Goal: Information Seeking & Learning: Learn about a topic

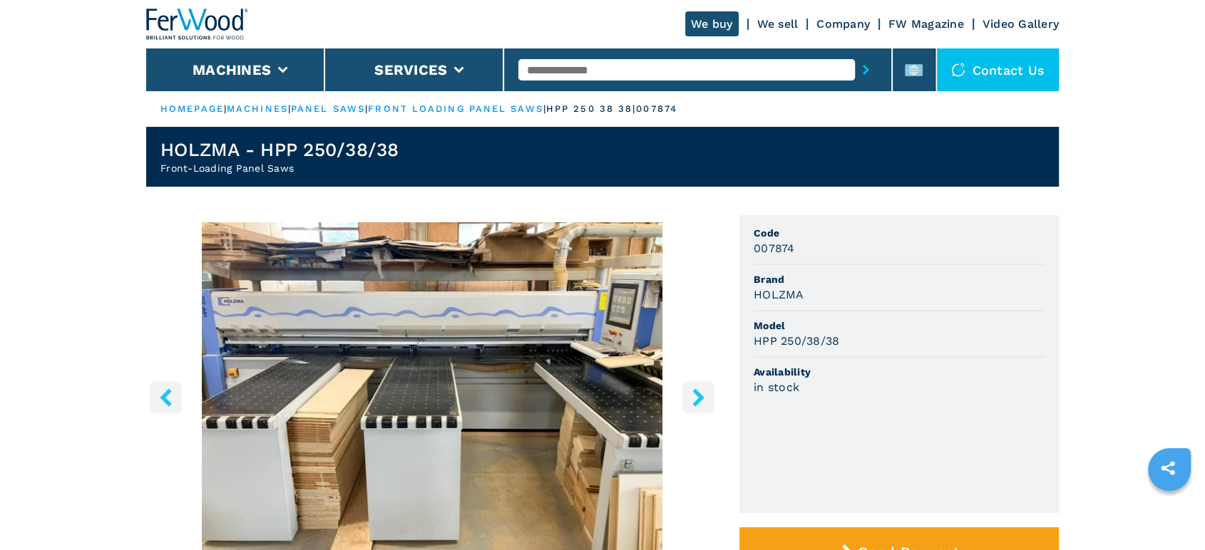
click at [659, 74] on input "text" at bounding box center [686, 69] width 336 height 21
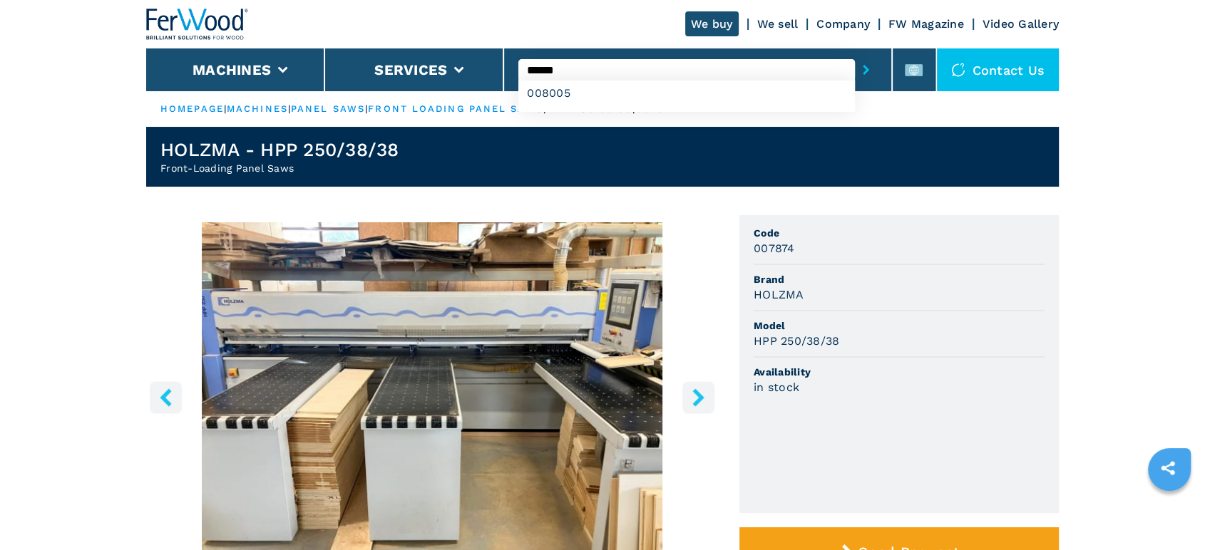
type input "******"
click at [855, 53] on button "submit-button" at bounding box center [866, 69] width 22 height 33
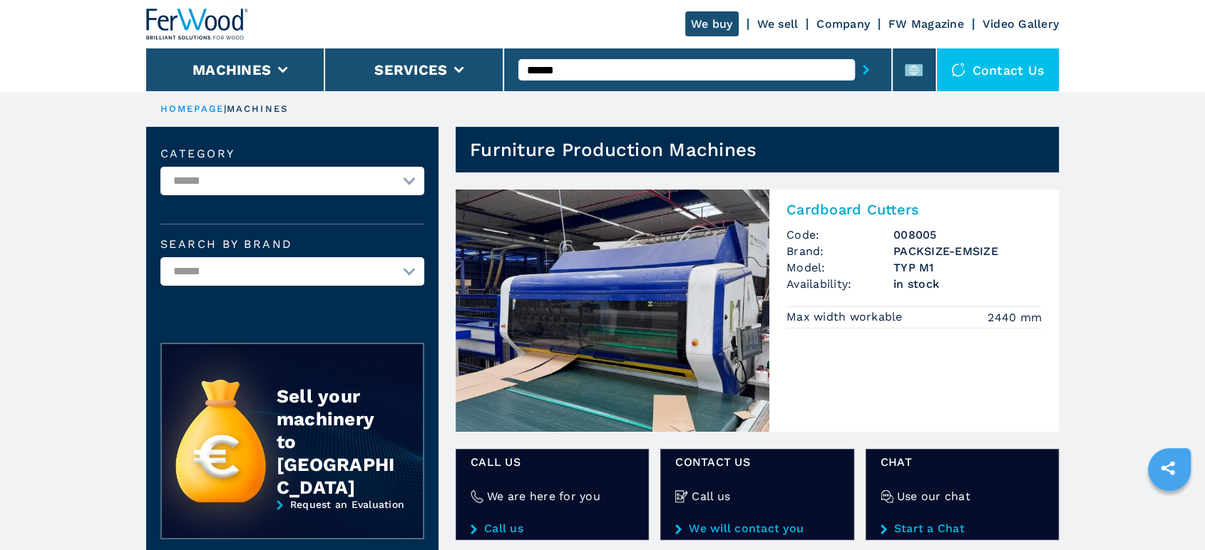
click at [716, 319] on img at bounding box center [612, 311] width 314 height 242
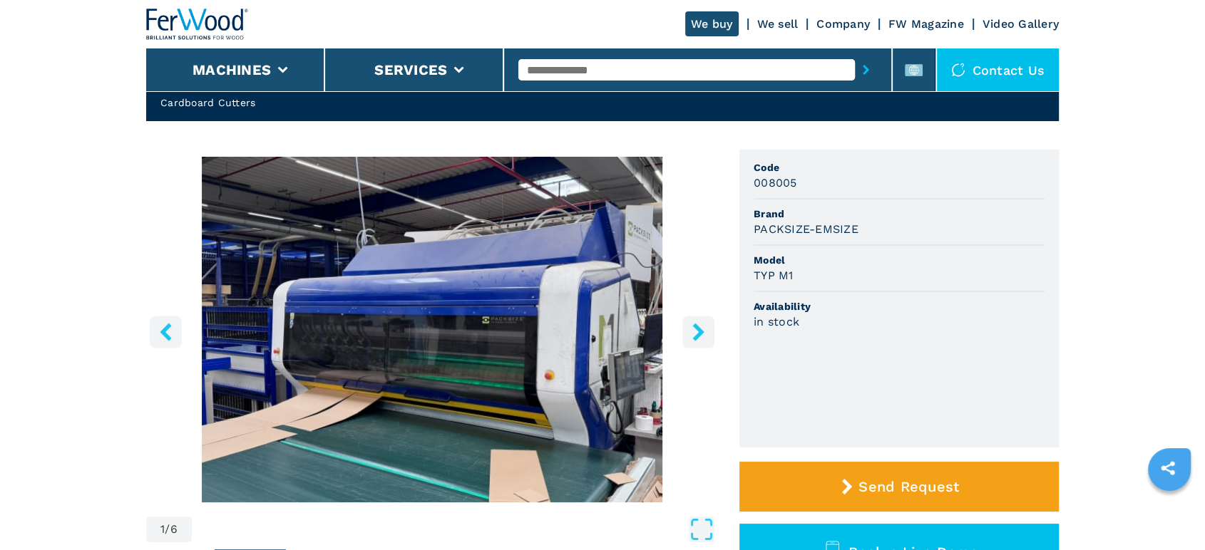
scroll to position [158, 0]
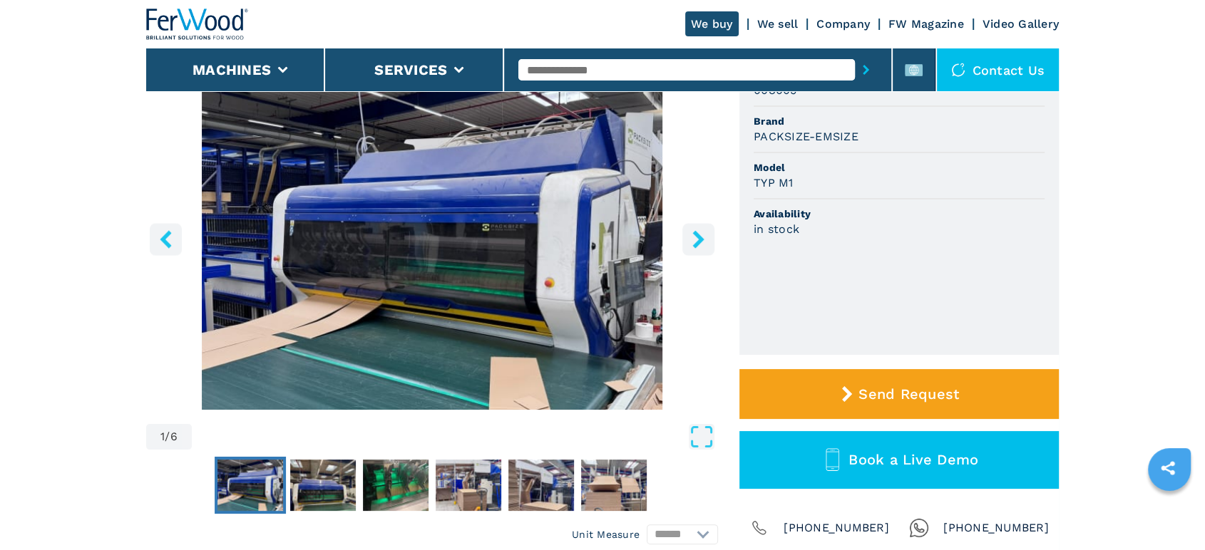
click at [704, 248] on icon "right-button" at bounding box center [698, 239] width 18 height 18
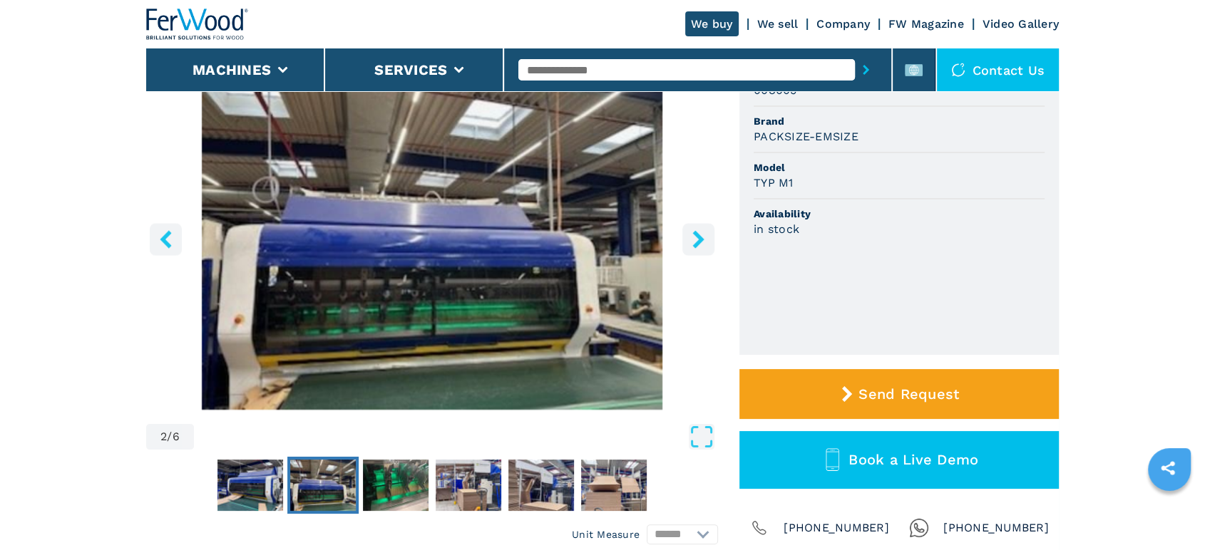
click at [704, 248] on icon "right-button" at bounding box center [698, 239] width 18 height 18
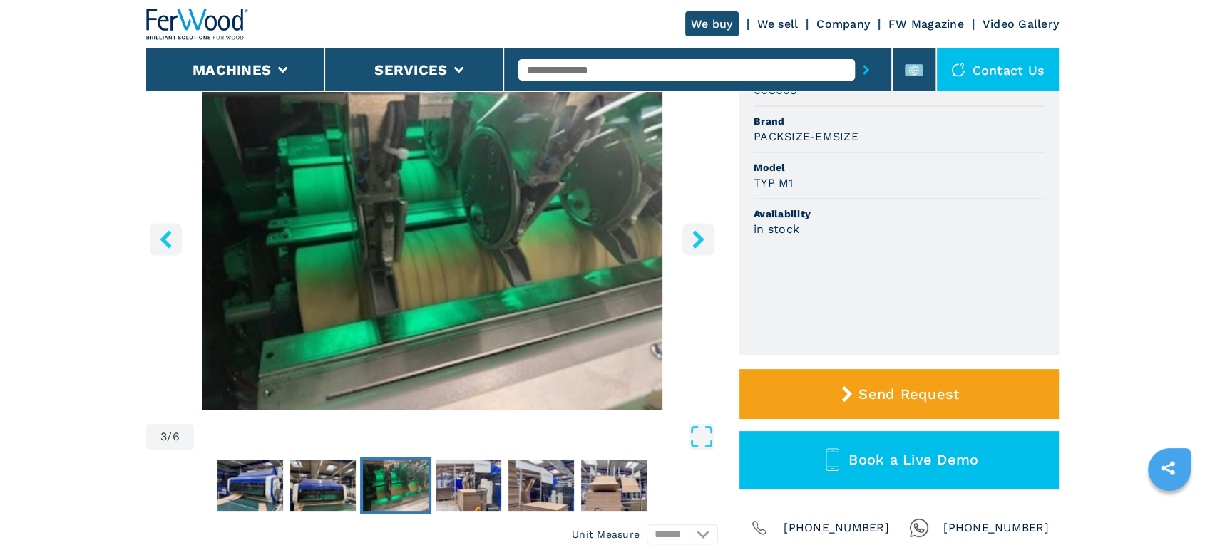
click at [704, 248] on icon "right-button" at bounding box center [698, 239] width 18 height 18
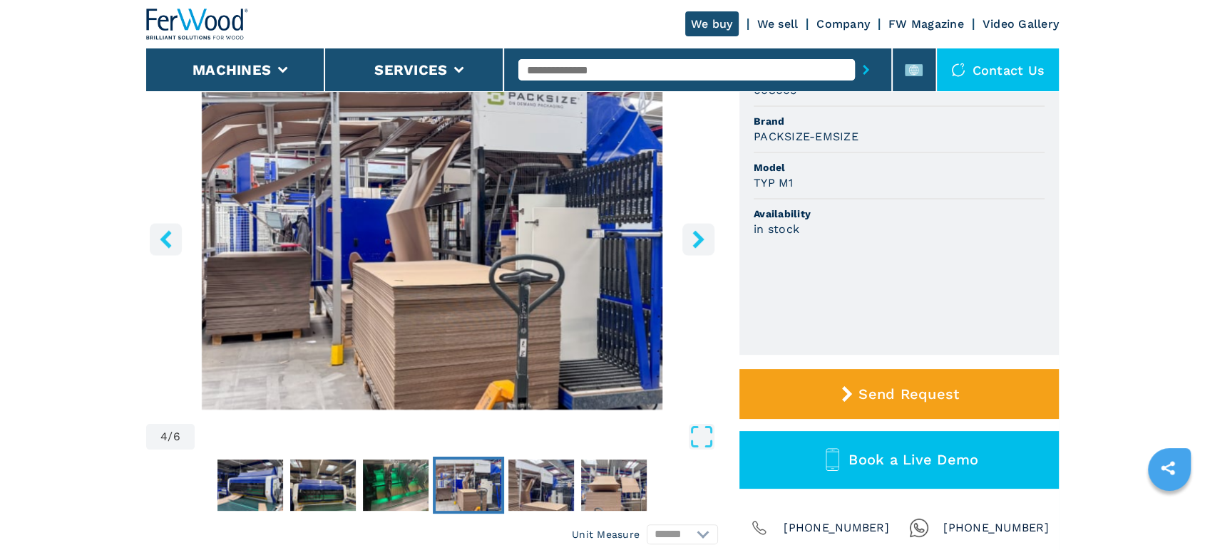
click at [708, 238] on button "right-button" at bounding box center [698, 239] width 32 height 32
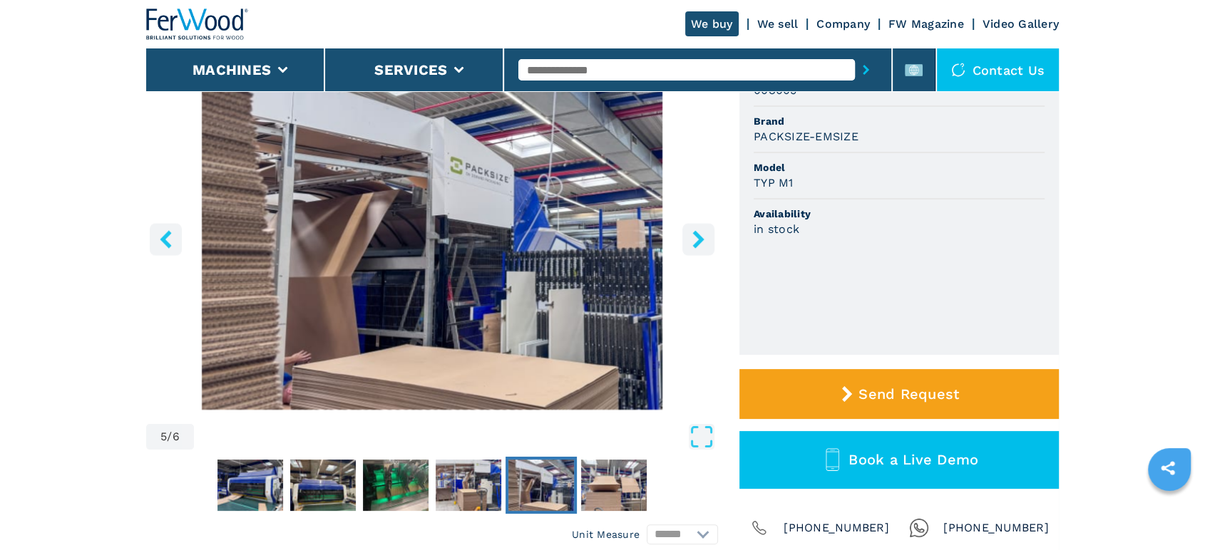
click at [708, 238] on button "right-button" at bounding box center [698, 239] width 32 height 32
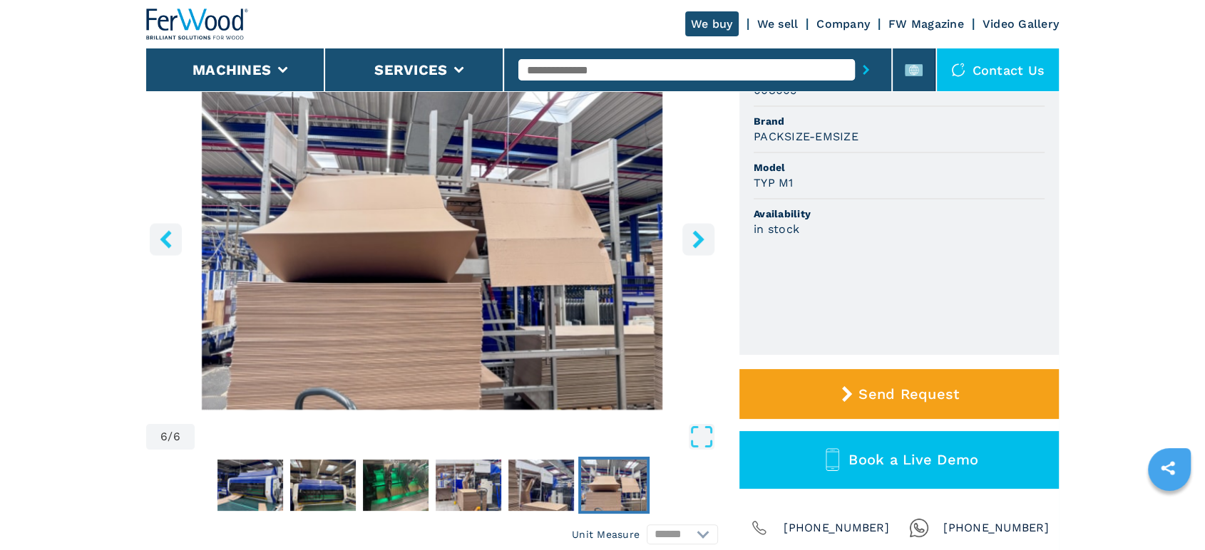
click at [709, 232] on img "Go to Slide 6" at bounding box center [432, 237] width 572 height 346
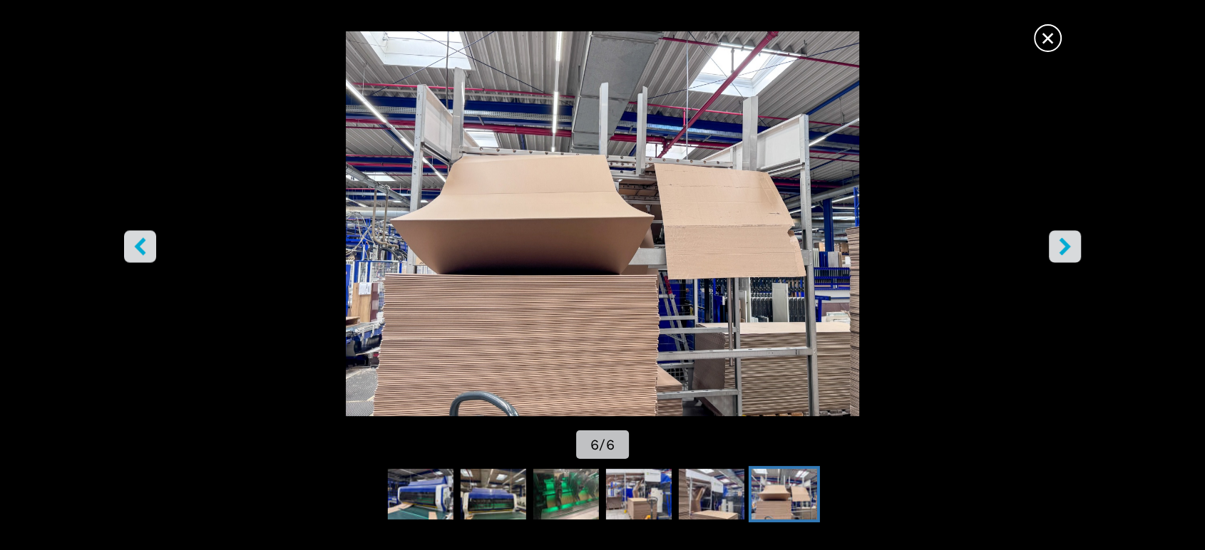
click at [1066, 237] on button "right-button" at bounding box center [1065, 247] width 32 height 32
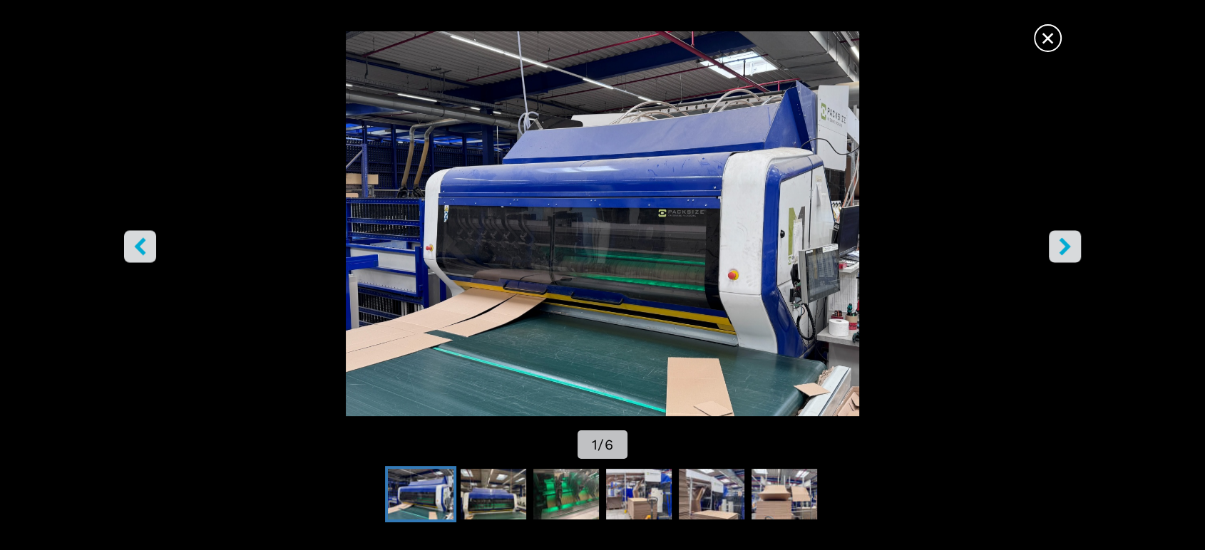
click at [1066, 237] on button "right-button" at bounding box center [1065, 247] width 32 height 32
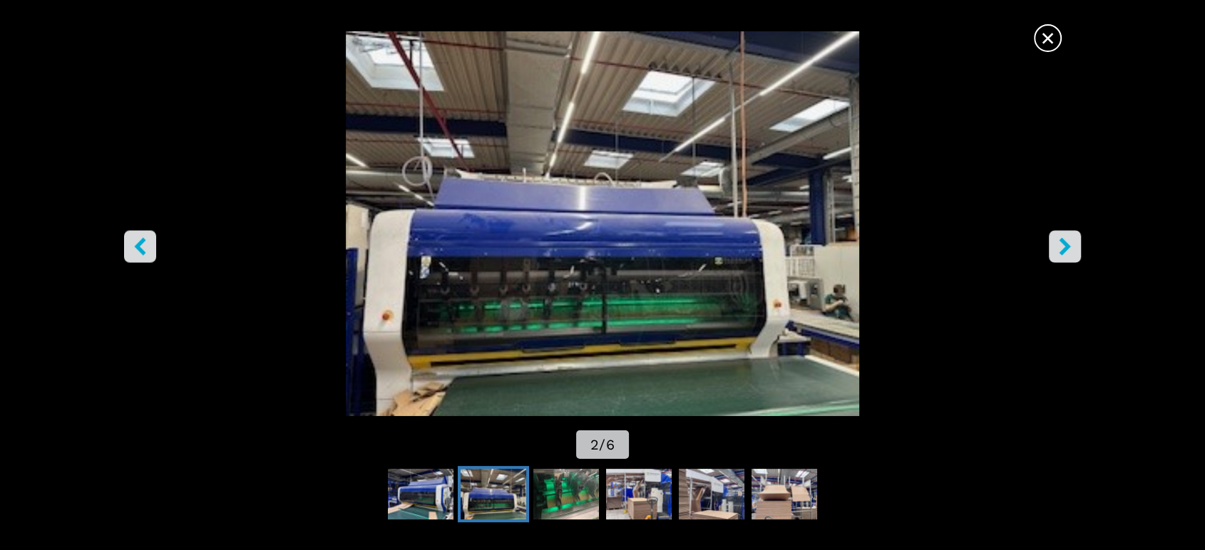
click at [1066, 236] on button "right-button" at bounding box center [1065, 247] width 32 height 32
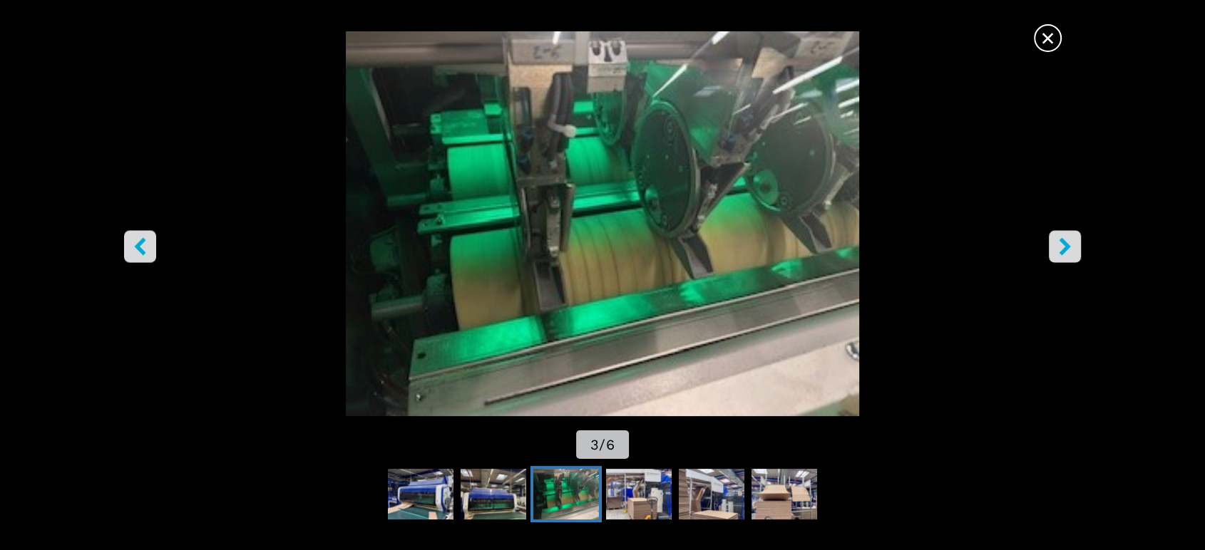
click at [1066, 236] on button "right-button" at bounding box center [1065, 247] width 32 height 32
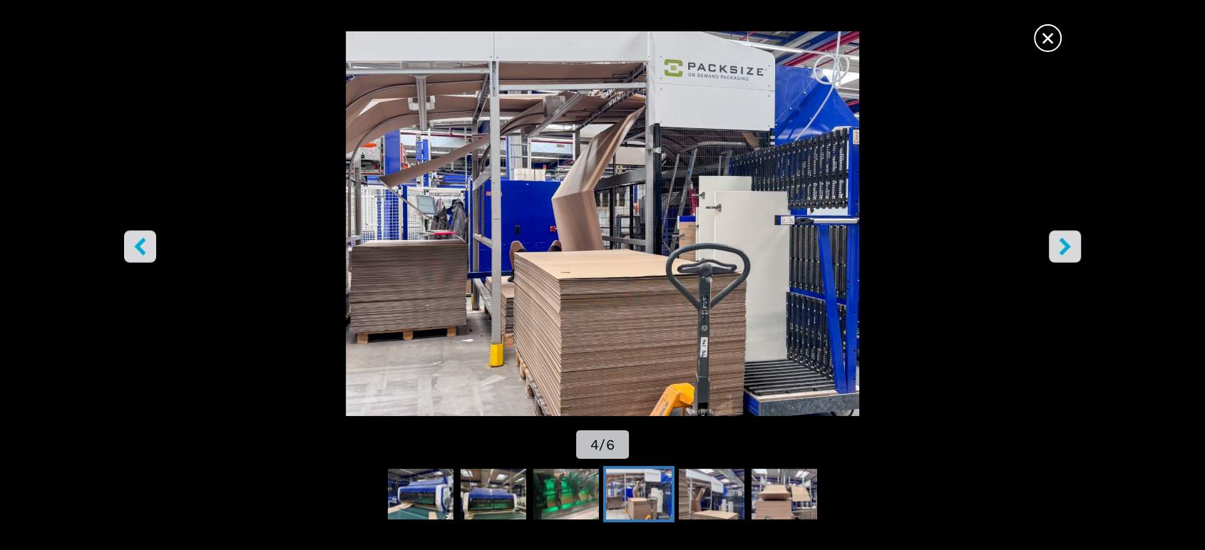
click at [1059, 244] on icon "right-button" at bounding box center [1065, 247] width 18 height 18
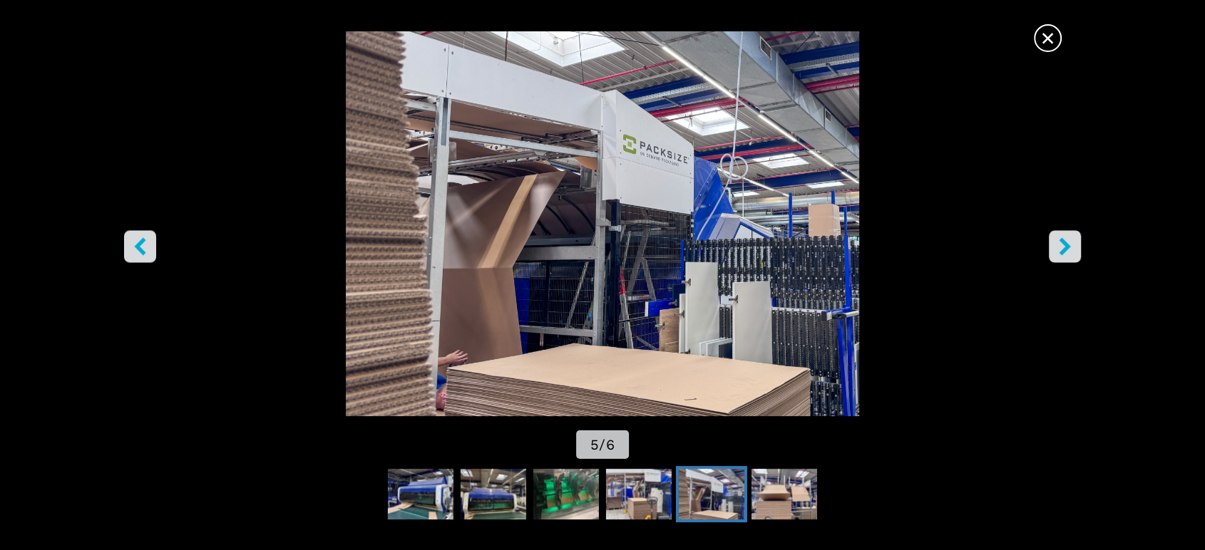
click at [1059, 243] on icon "right-button" at bounding box center [1065, 247] width 18 height 18
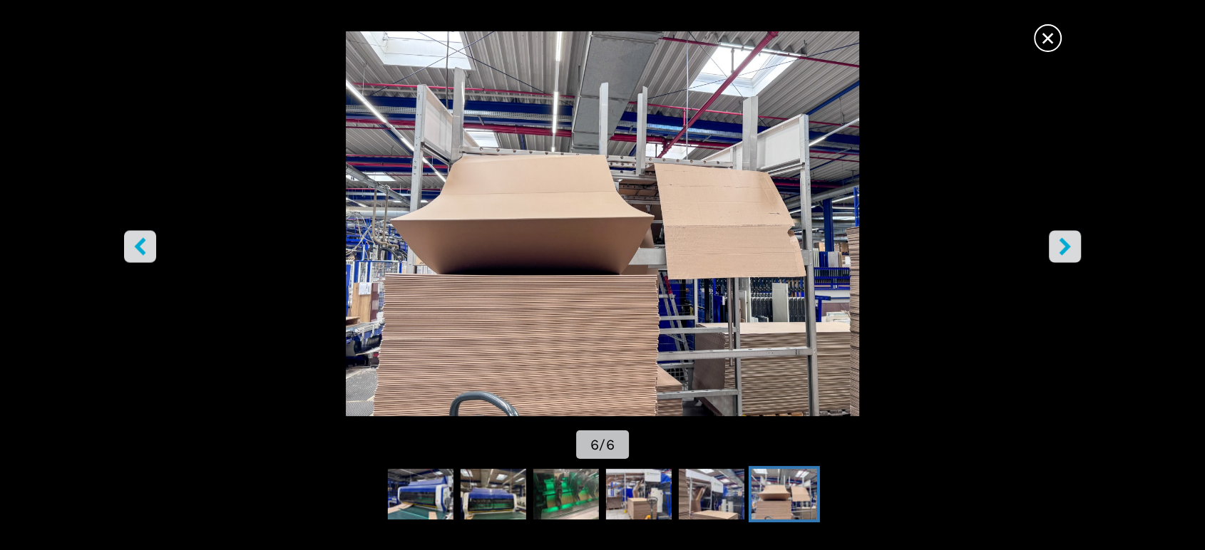
click at [136, 245] on icon "left-button" at bounding box center [139, 247] width 11 height 18
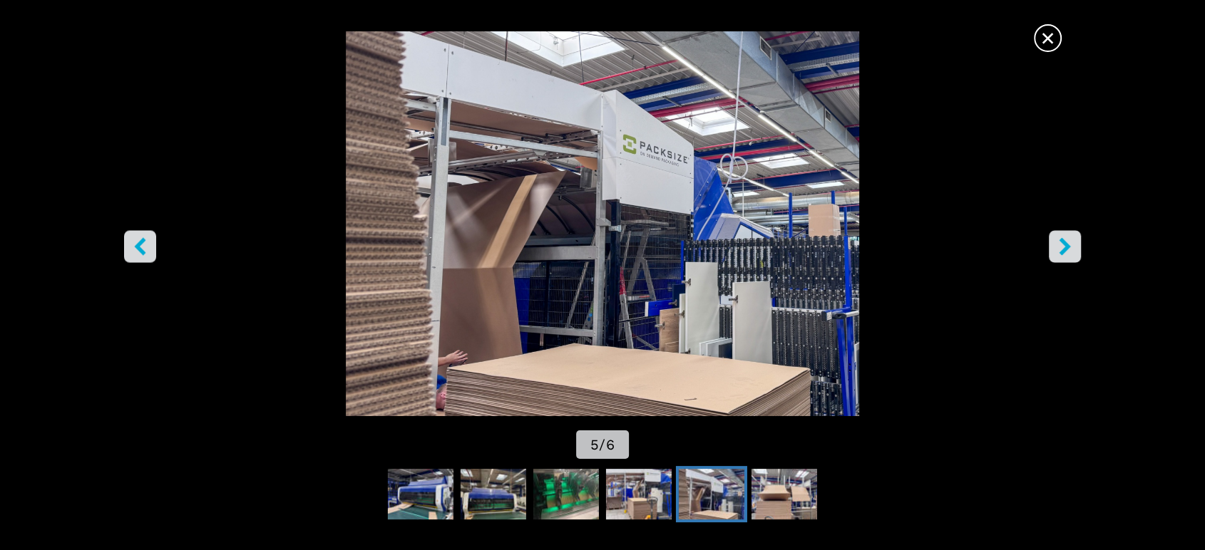
click at [136, 245] on icon "left-button" at bounding box center [139, 247] width 11 height 18
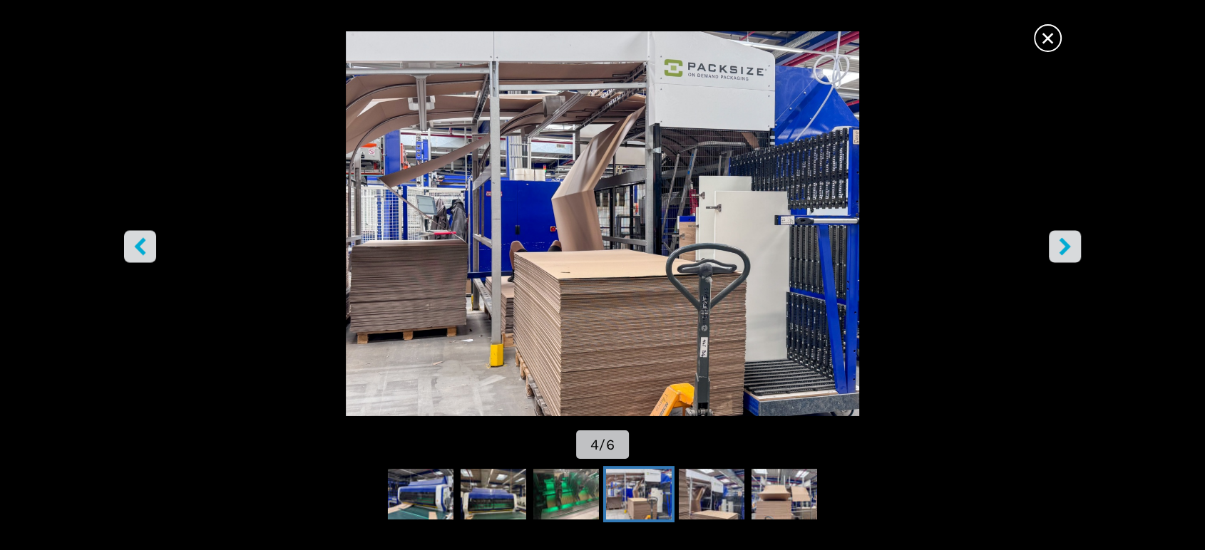
click at [136, 246] on icon "left-button" at bounding box center [139, 247] width 11 height 18
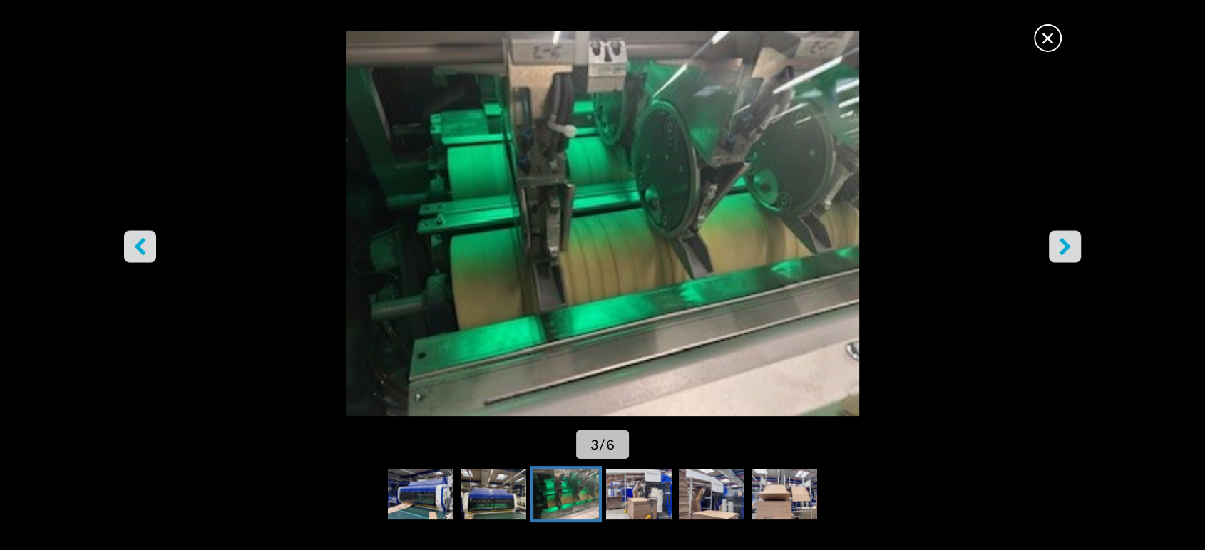
click at [136, 246] on icon "left-button" at bounding box center [139, 247] width 11 height 18
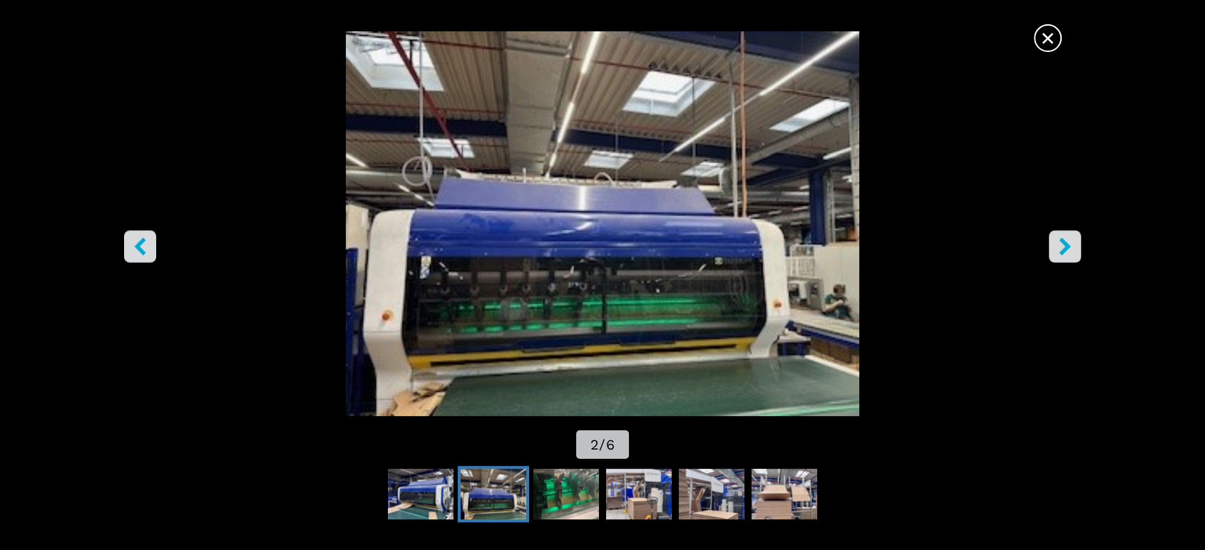
click at [136, 247] on icon "left-button" at bounding box center [139, 247] width 11 height 18
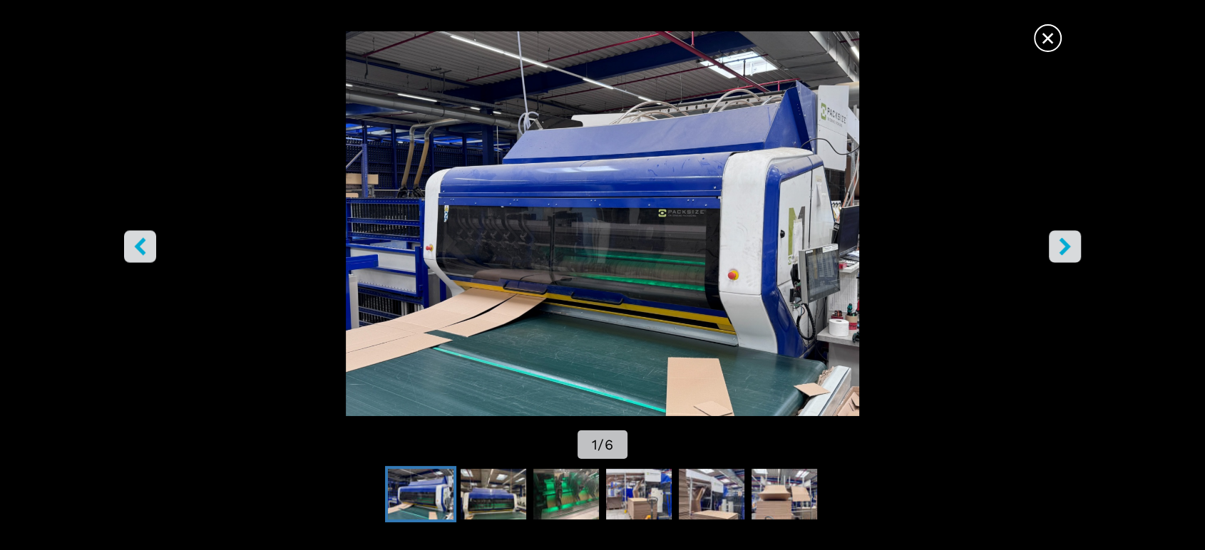
click at [136, 247] on icon "left-button" at bounding box center [139, 247] width 11 height 18
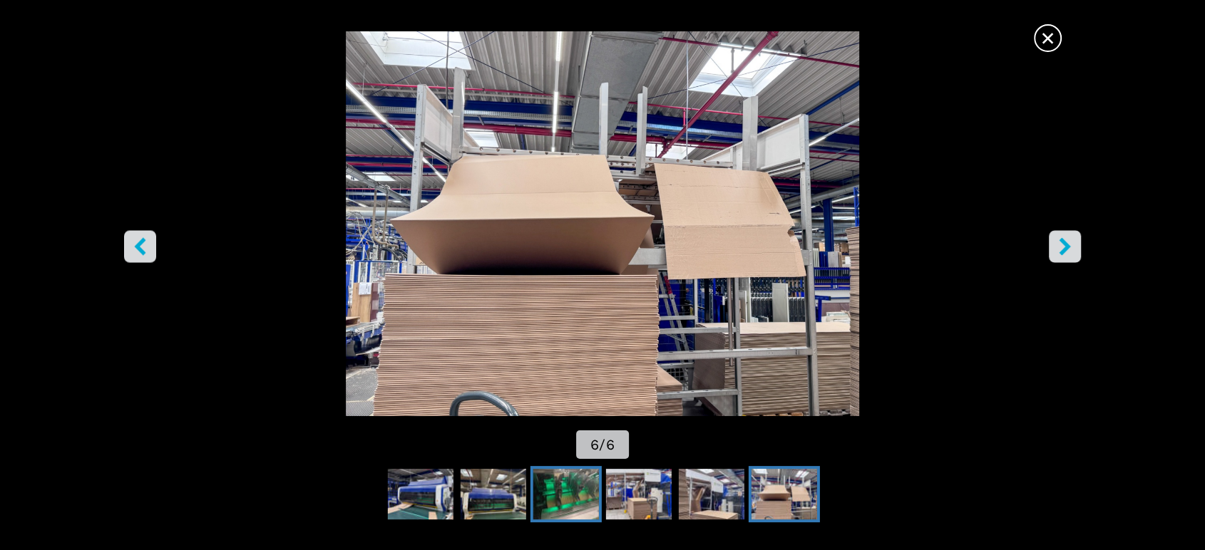
click at [572, 500] on img "Go to Slide 3" at bounding box center [566, 494] width 66 height 51
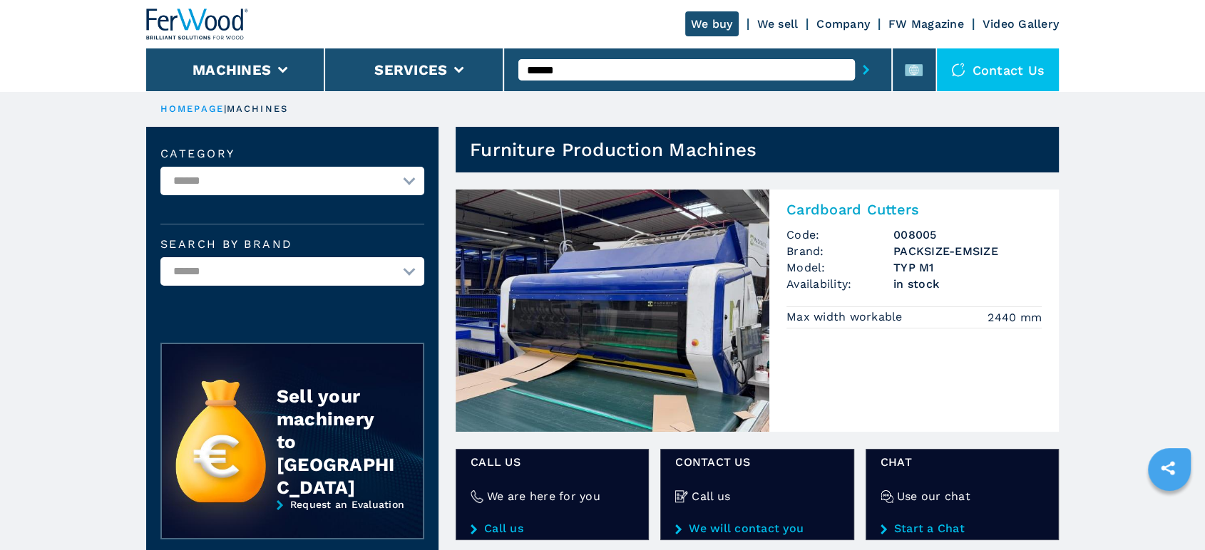
click at [580, 69] on input "******" at bounding box center [686, 69] width 336 height 21
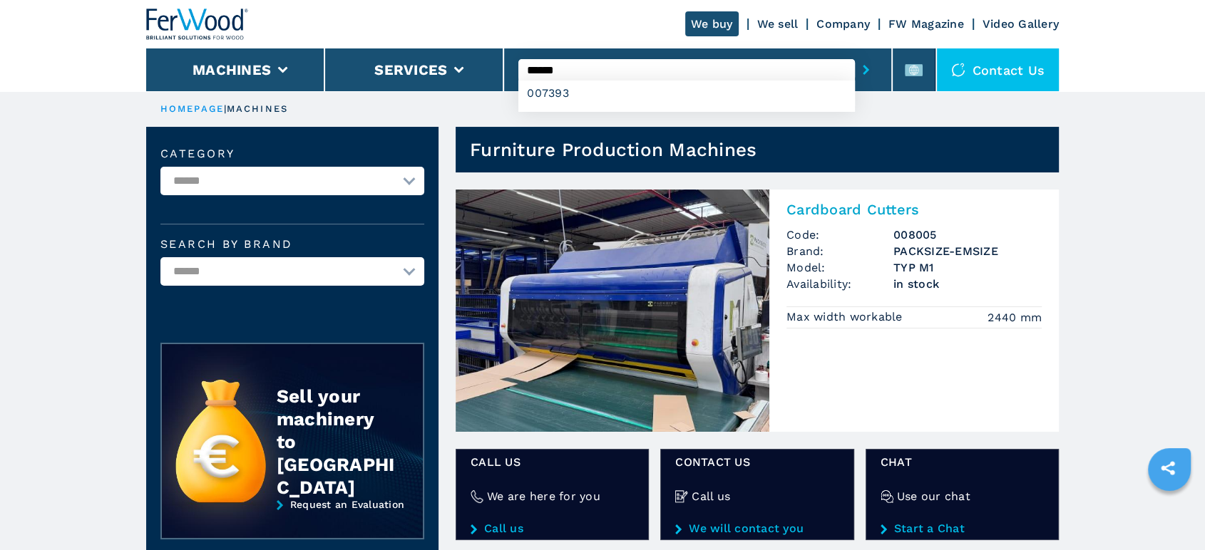
type input "******"
click at [855, 53] on button "submit-button" at bounding box center [866, 69] width 22 height 33
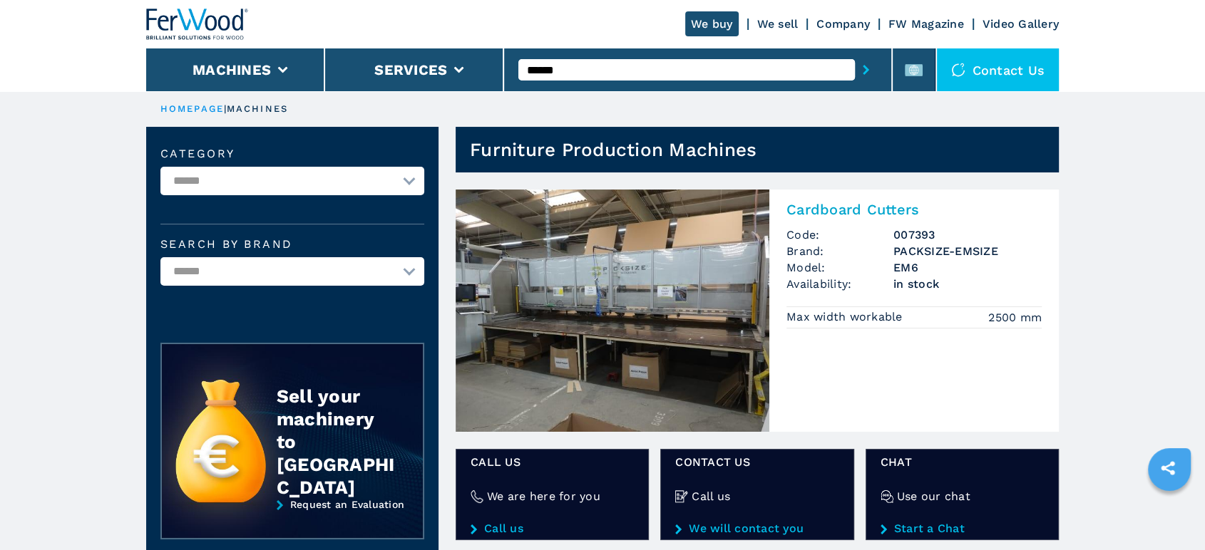
click at [696, 375] on img at bounding box center [612, 311] width 314 height 242
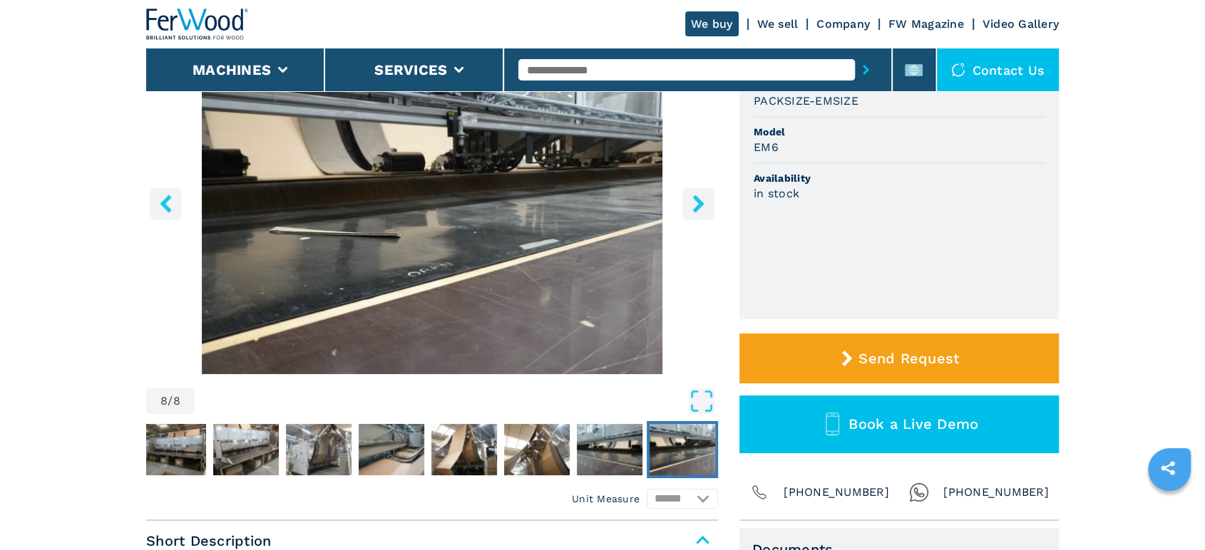
scroll to position [158, 0]
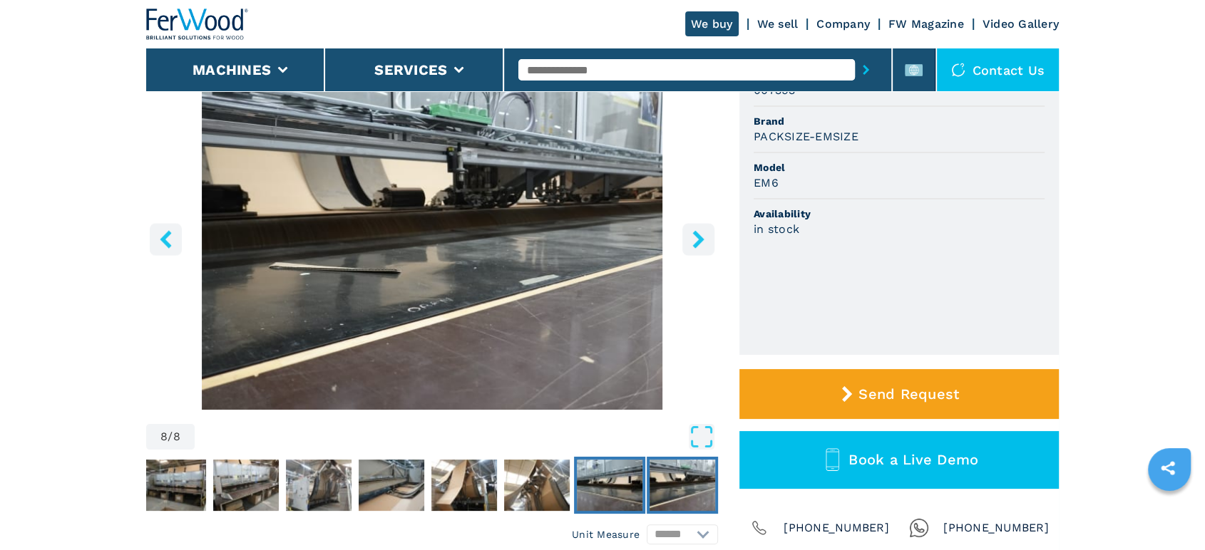
click at [617, 503] on img "Go to Slide 7" at bounding box center [610, 485] width 66 height 51
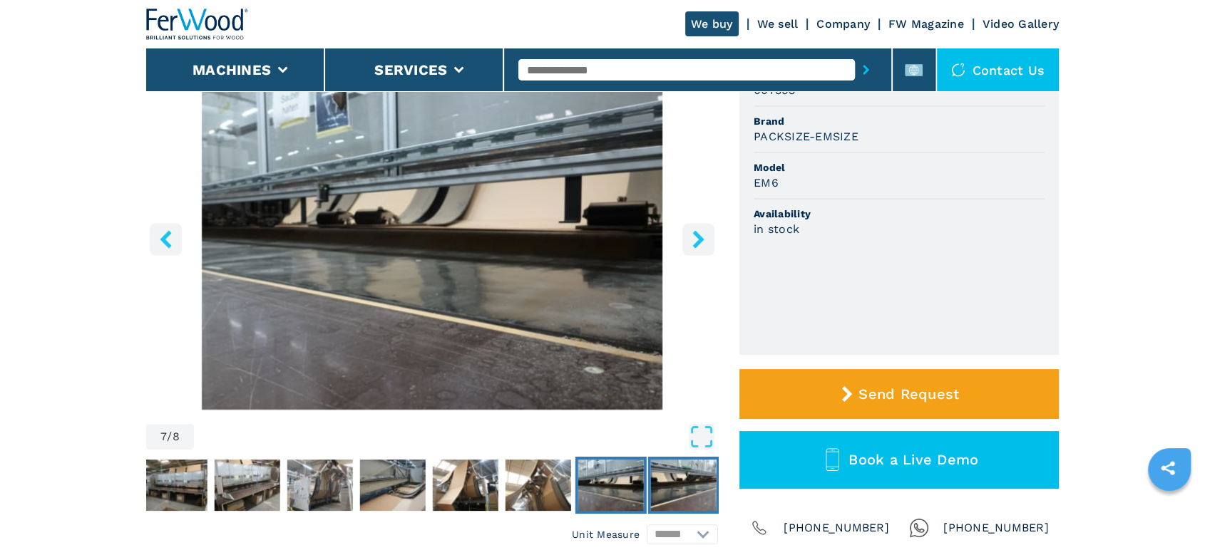
click at [686, 500] on img "Go to Slide 8" at bounding box center [684, 485] width 66 height 51
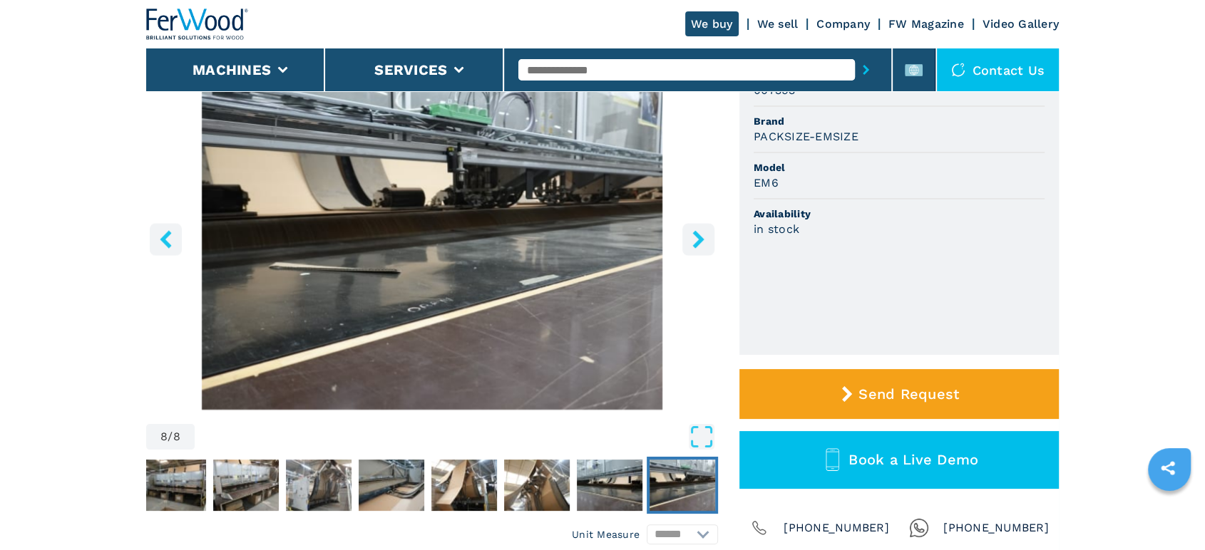
click at [696, 248] on icon "right-button" at bounding box center [698, 239] width 18 height 18
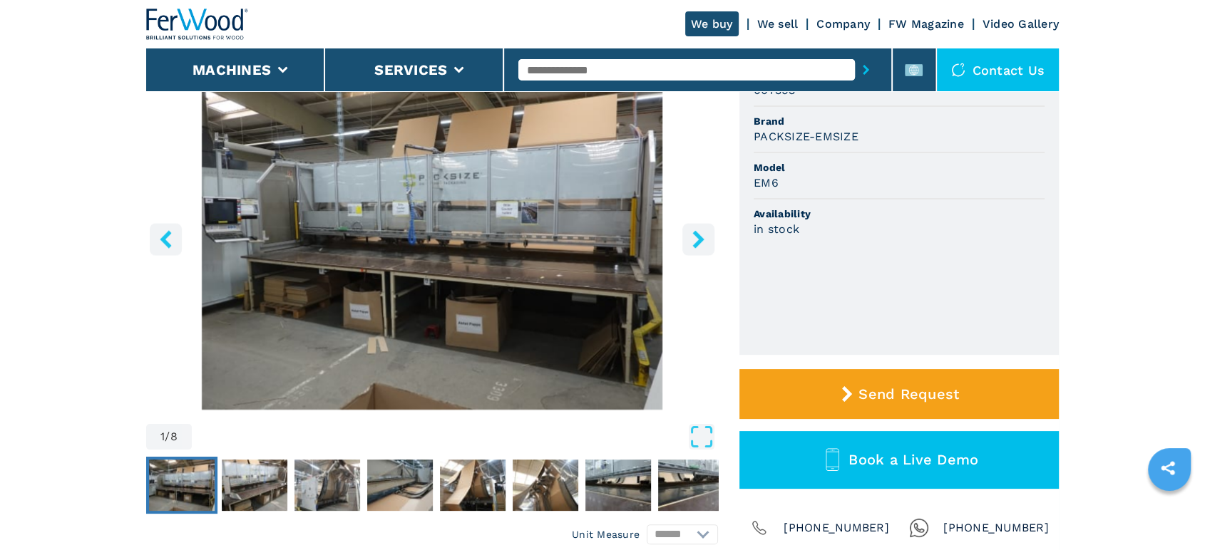
click at [696, 248] on icon "right-button" at bounding box center [697, 239] width 11 height 18
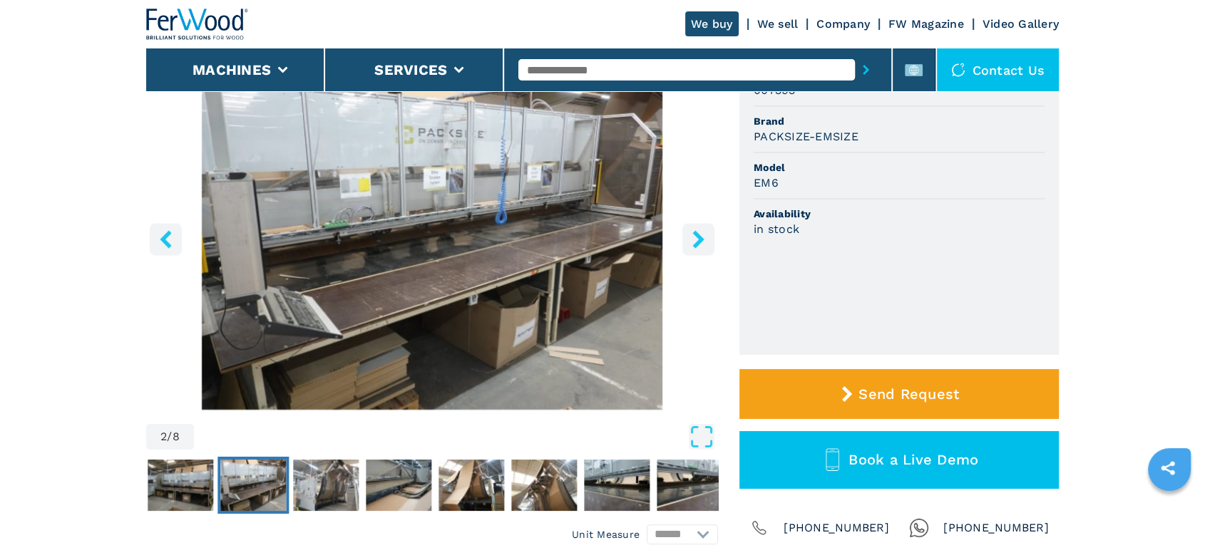
click at [696, 248] on icon "right-button" at bounding box center [697, 239] width 11 height 18
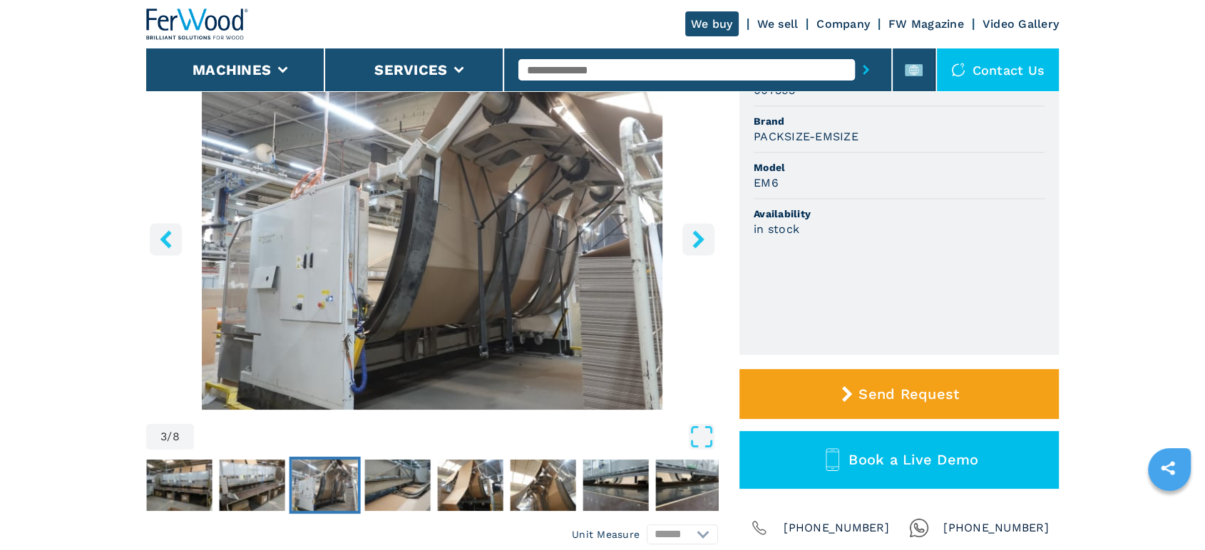
click at [696, 248] on icon "right-button" at bounding box center [697, 239] width 11 height 18
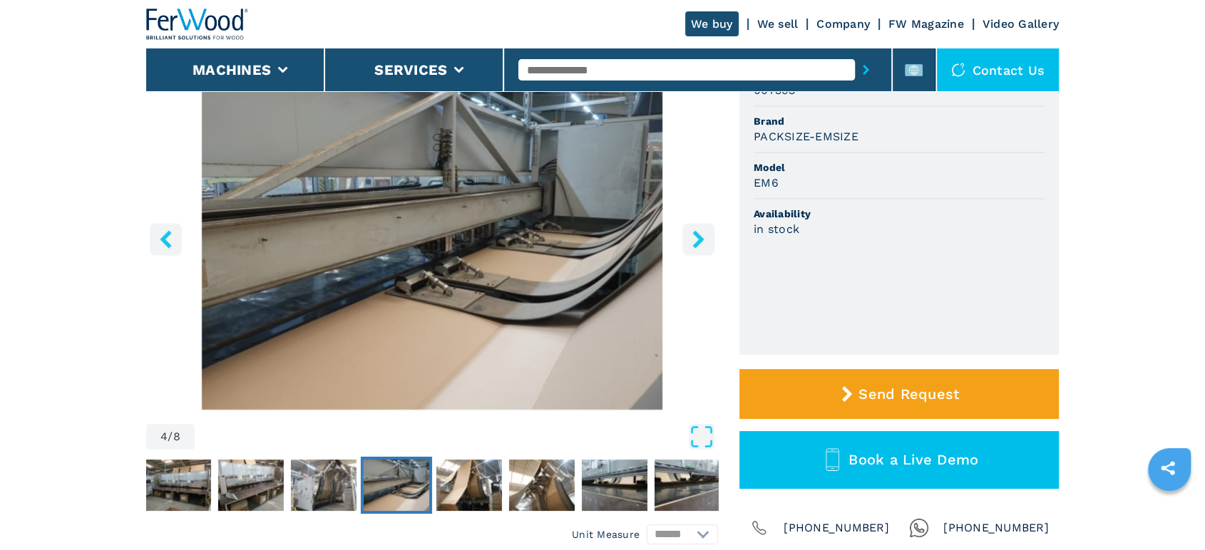
click at [696, 247] on icon "right-button" at bounding box center [697, 239] width 11 height 18
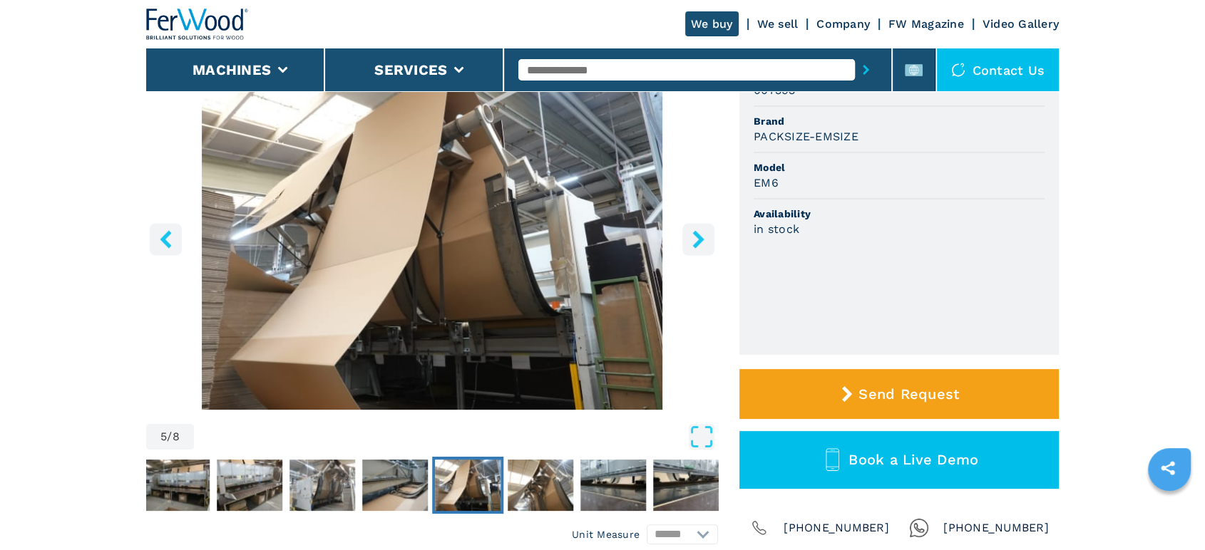
click at [696, 247] on icon "right-button" at bounding box center [697, 239] width 11 height 18
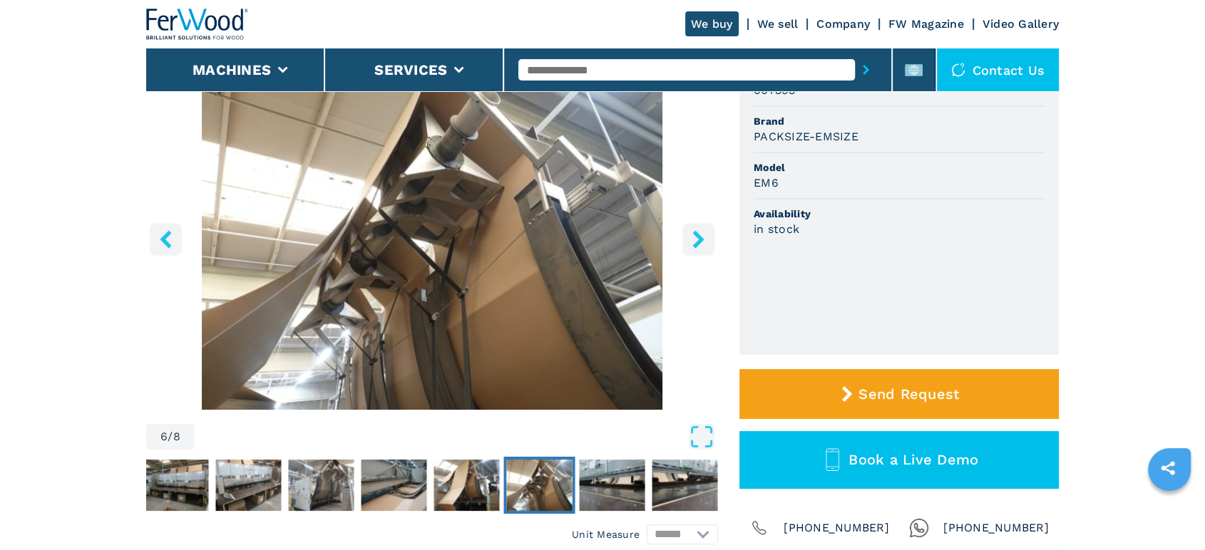
click at [696, 247] on icon "right-button" at bounding box center [697, 239] width 11 height 18
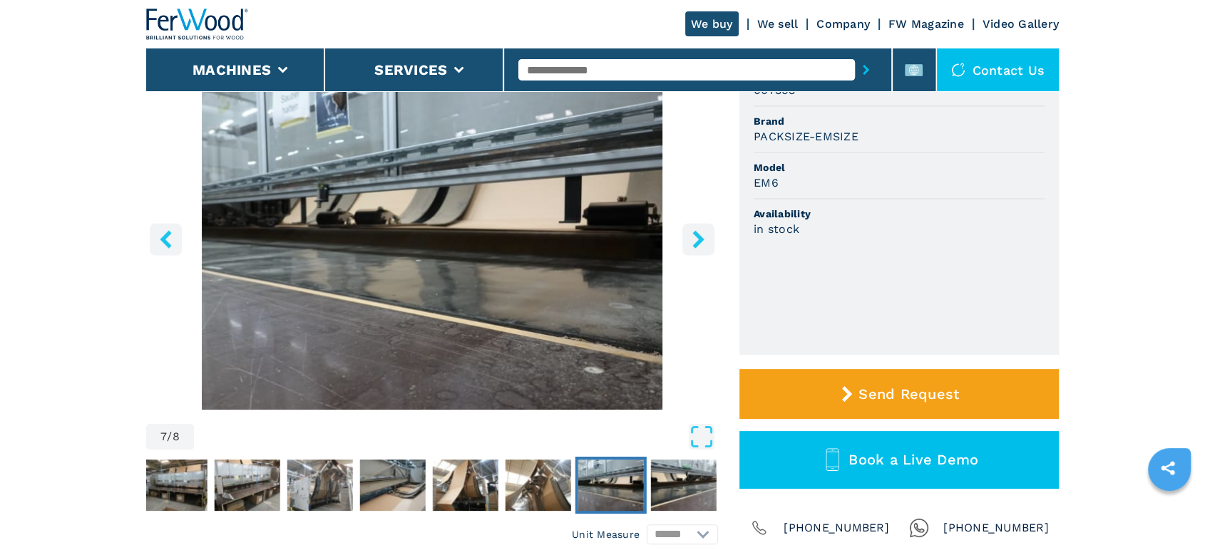
click at [696, 247] on icon "right-button" at bounding box center [697, 239] width 11 height 18
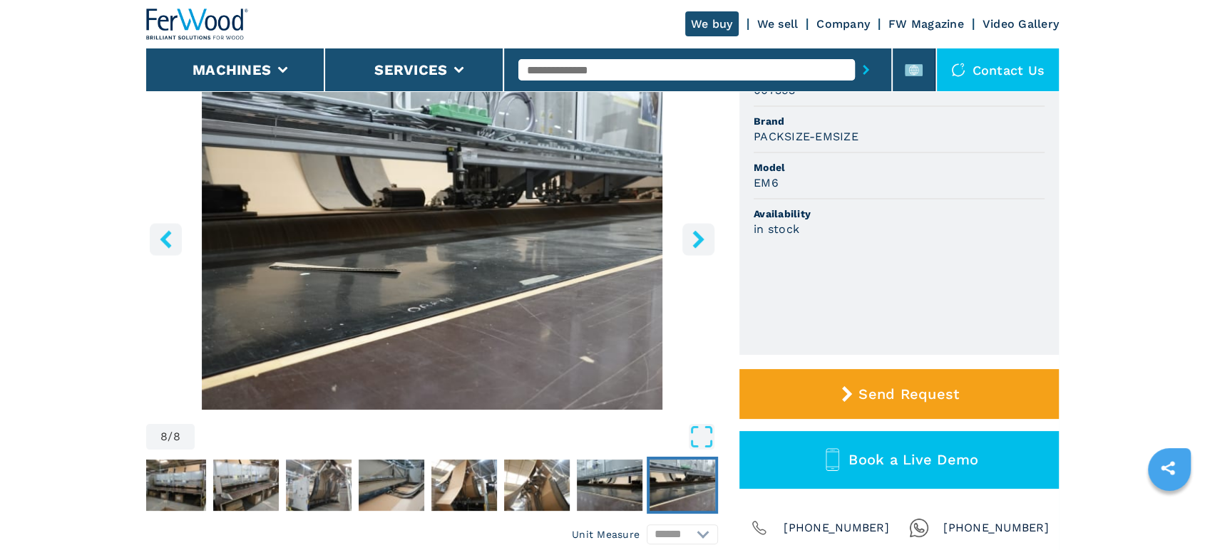
click at [696, 247] on icon "right-button" at bounding box center [697, 239] width 11 height 18
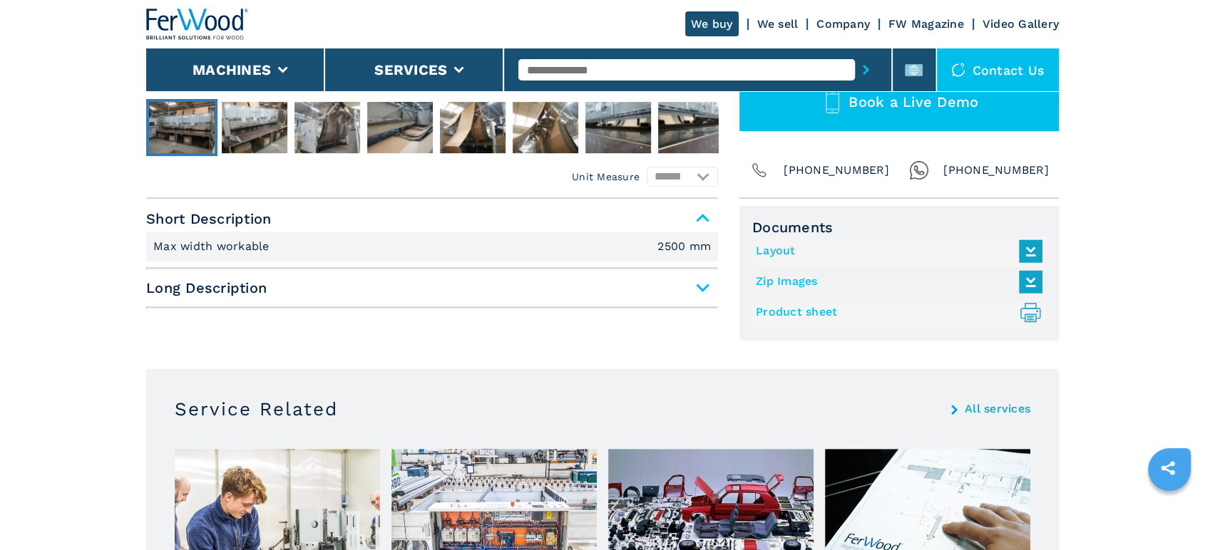
scroll to position [554, 0]
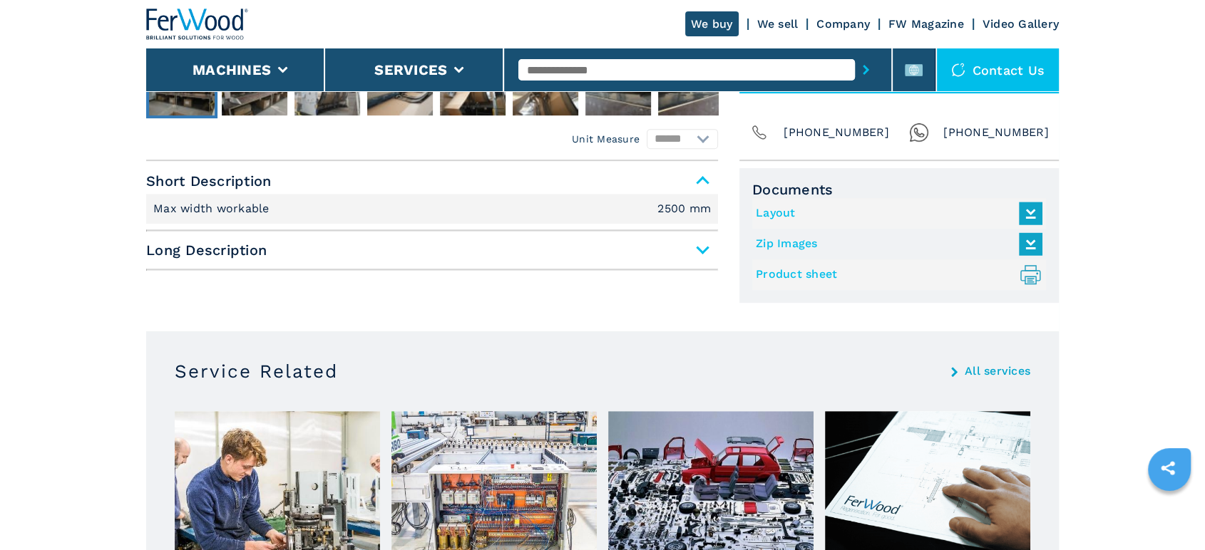
click at [839, 225] on link "Layout" at bounding box center [895, 214] width 279 height 24
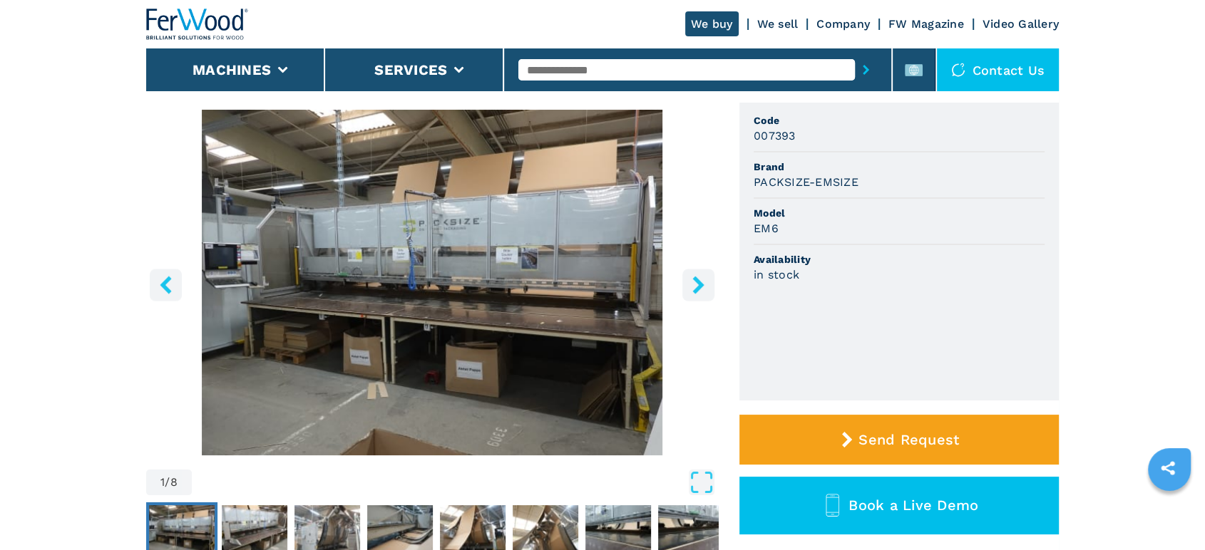
scroll to position [79, 0]
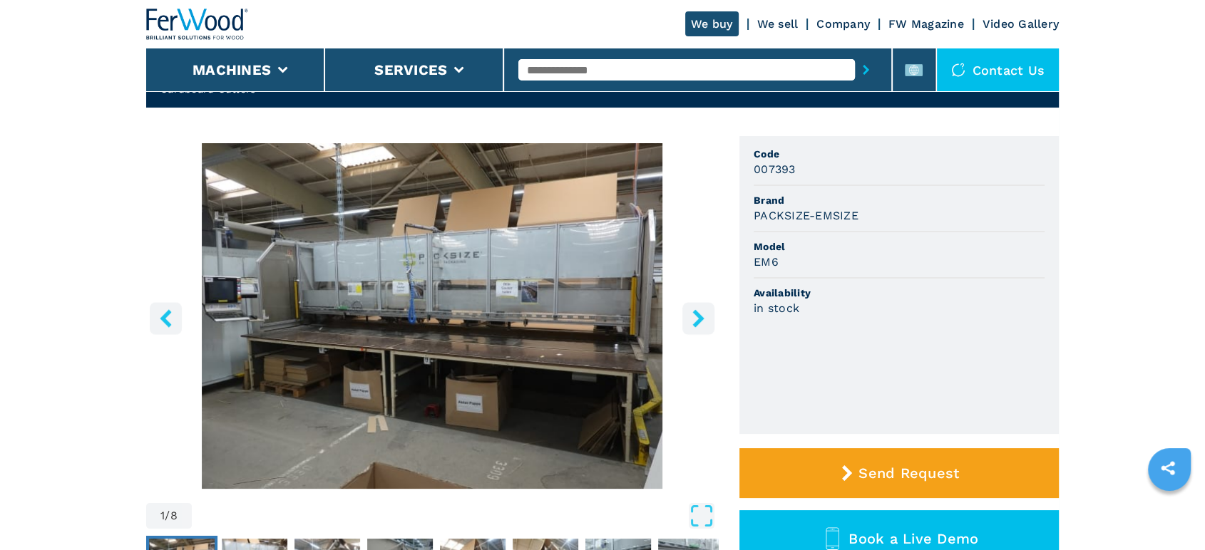
click at [689, 325] on icon "right-button" at bounding box center [698, 318] width 18 height 18
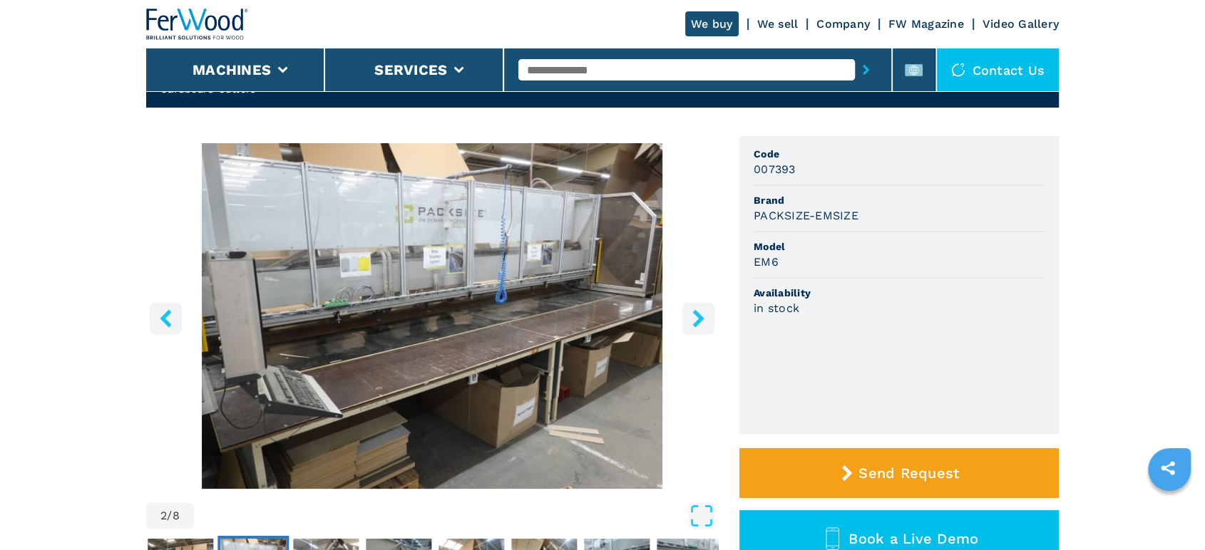
click at [689, 324] on icon "right-button" at bounding box center [698, 318] width 18 height 18
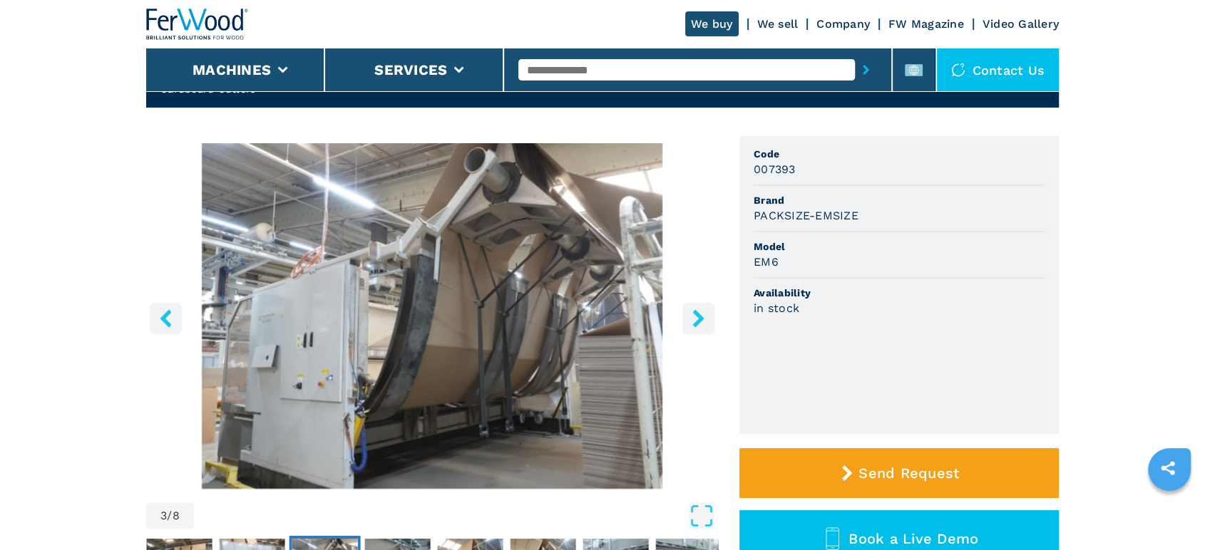
click at [693, 320] on button "right-button" at bounding box center [698, 318] width 32 height 32
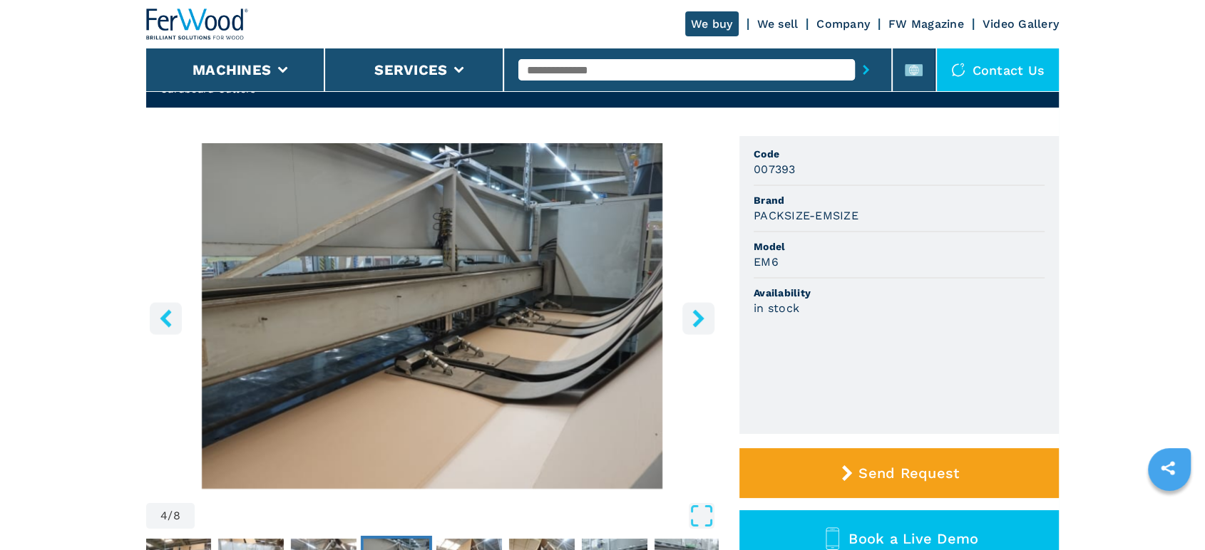
click at [695, 319] on button "right-button" at bounding box center [698, 318] width 32 height 32
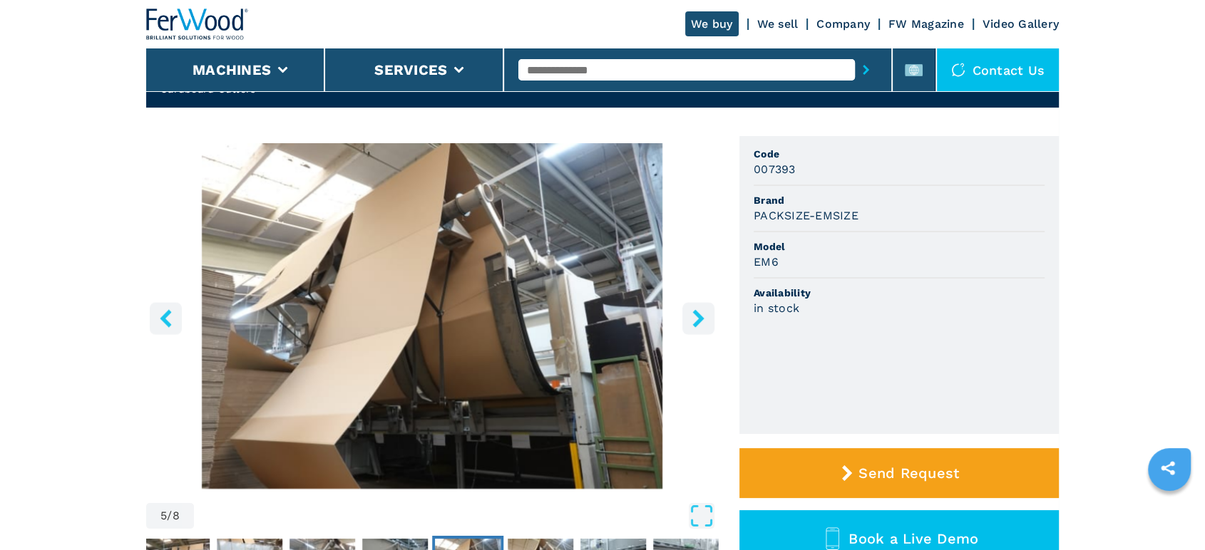
click at [697, 318] on button "right-button" at bounding box center [698, 318] width 32 height 32
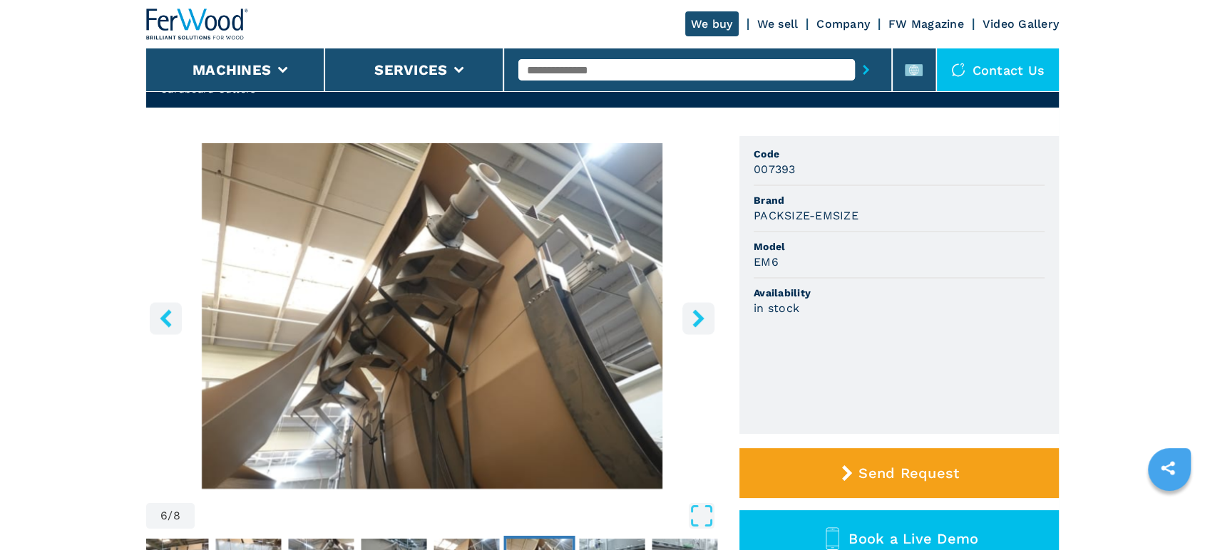
click at [697, 317] on button "right-button" at bounding box center [698, 318] width 32 height 32
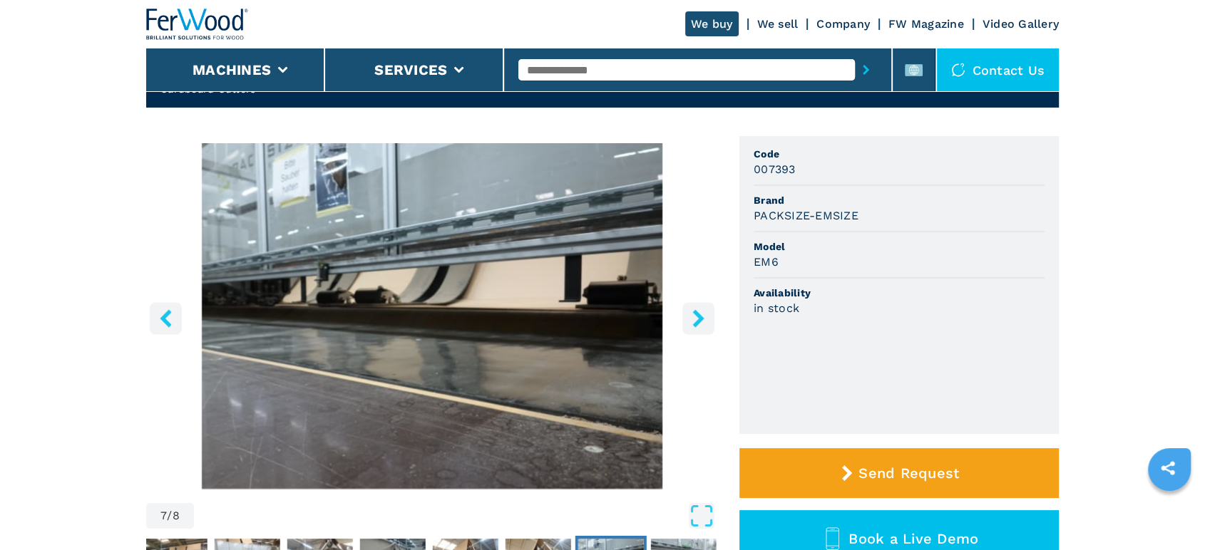
click at [700, 316] on button "right-button" at bounding box center [698, 318] width 32 height 32
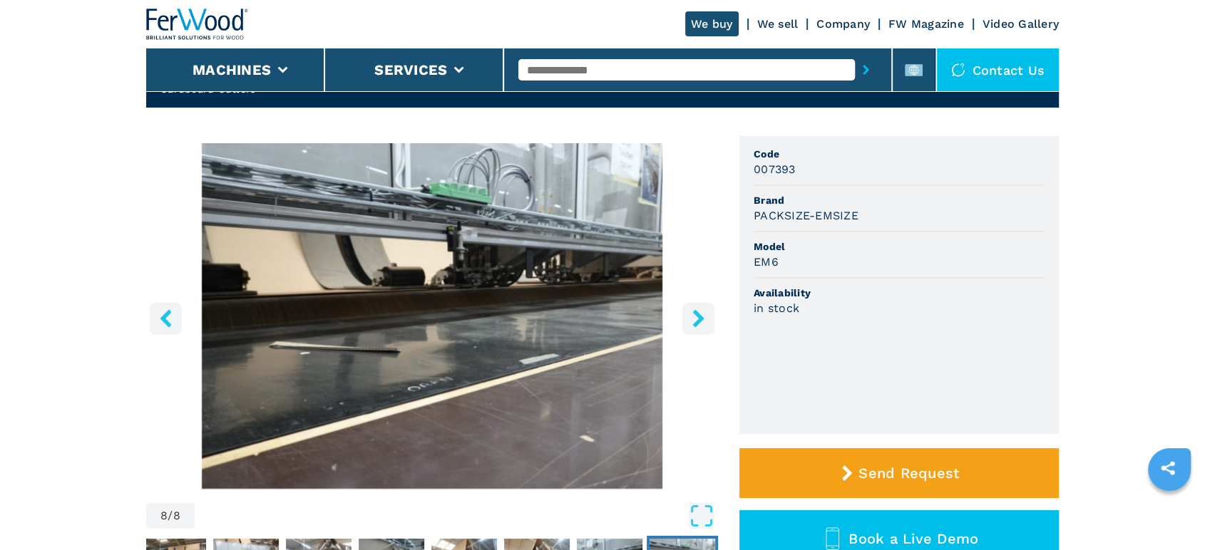
click at [701, 314] on button "right-button" at bounding box center [698, 318] width 32 height 32
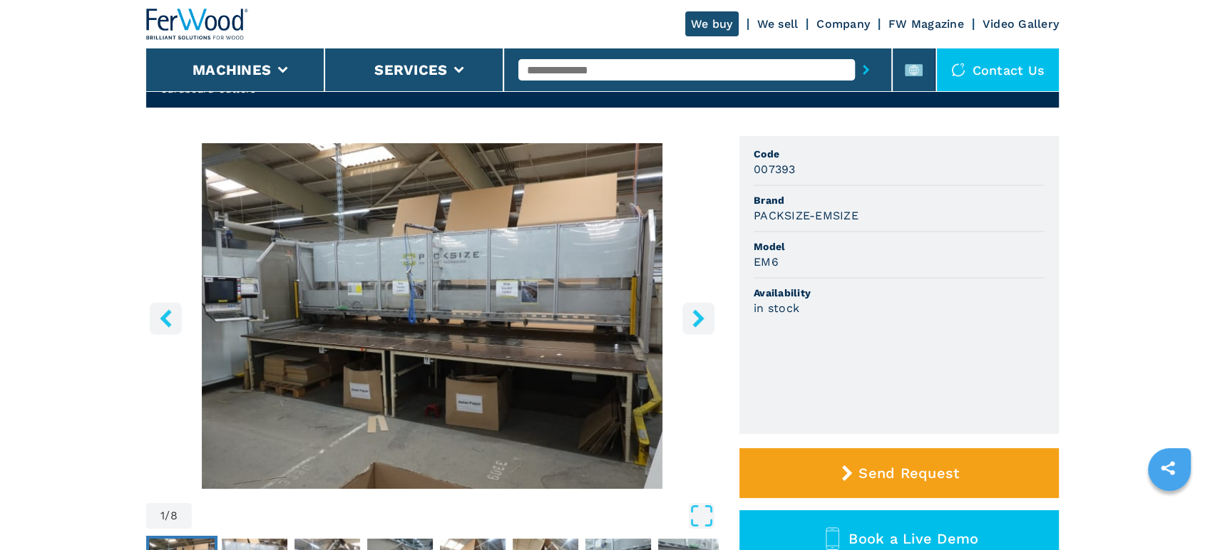
click at [703, 314] on button "right-button" at bounding box center [698, 318] width 32 height 32
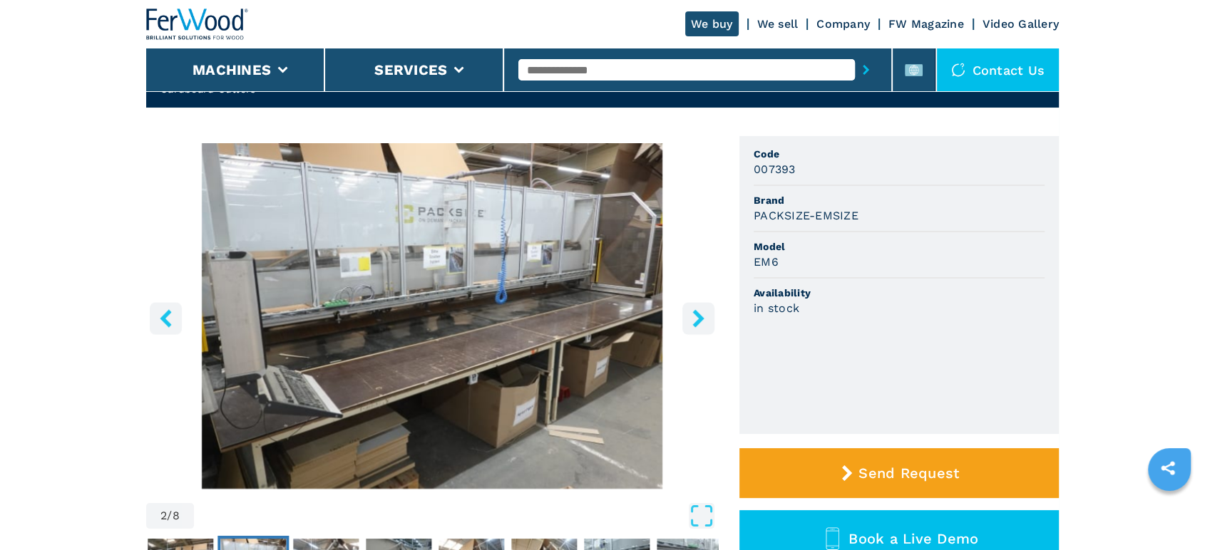
click at [706, 314] on button "right-button" at bounding box center [698, 318] width 32 height 32
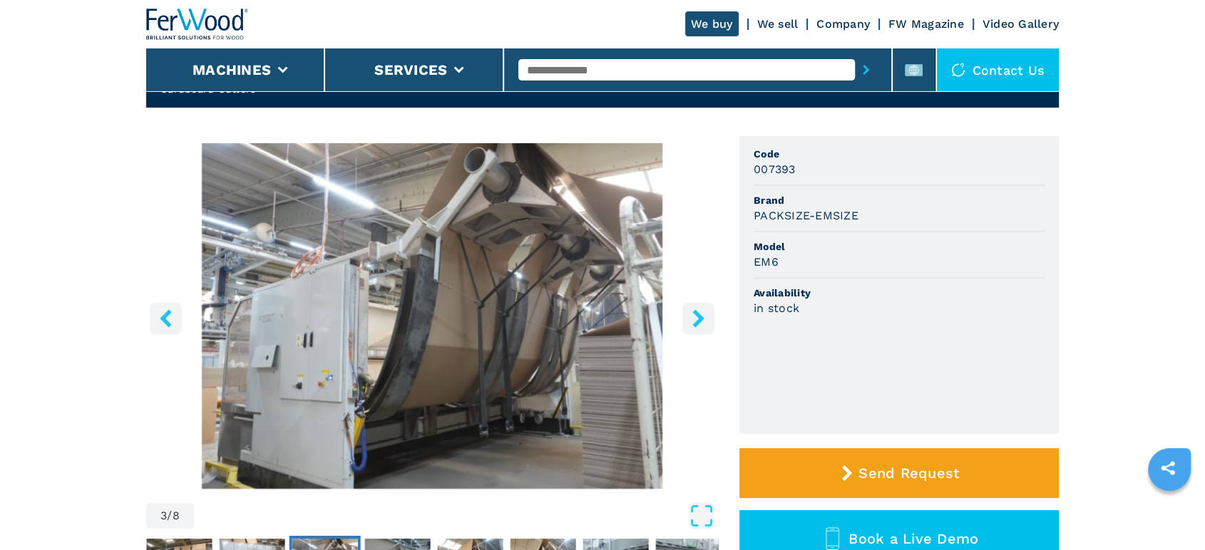
click at [706, 314] on button "right-button" at bounding box center [698, 318] width 32 height 32
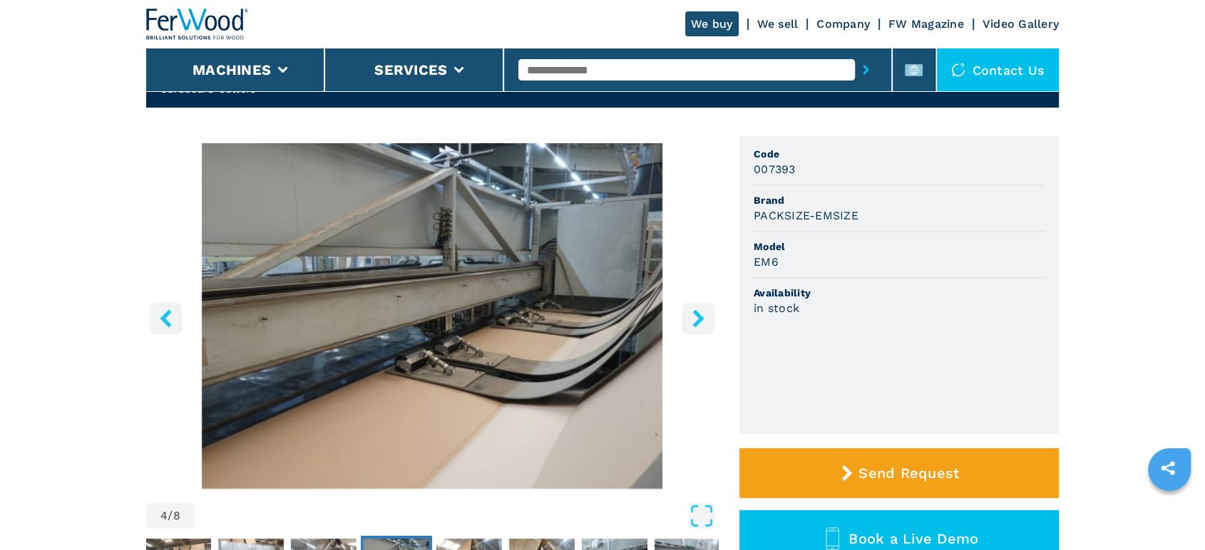
click at [708, 312] on img "Go to Slide 4" at bounding box center [432, 316] width 572 height 346
